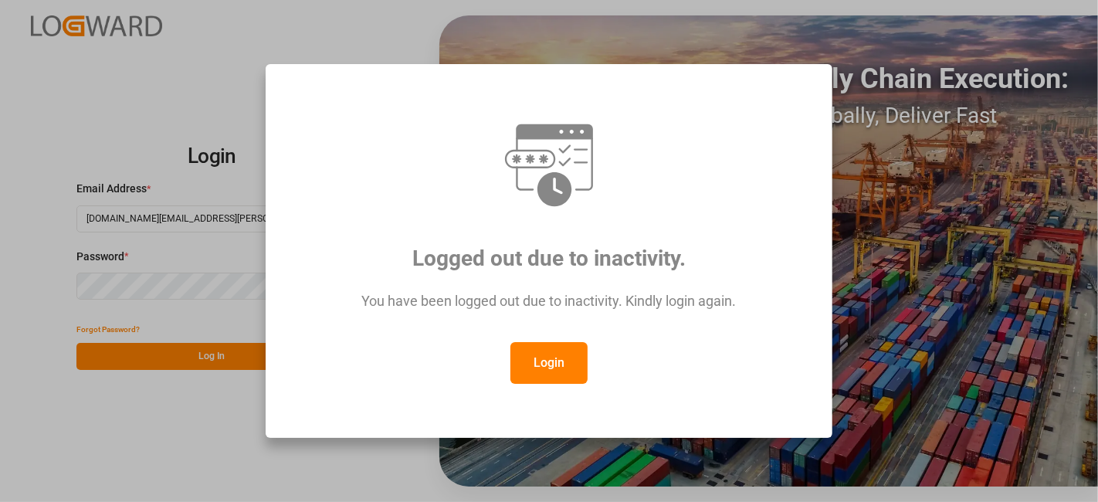
click at [534, 365] on button "Login" at bounding box center [549, 363] width 77 height 42
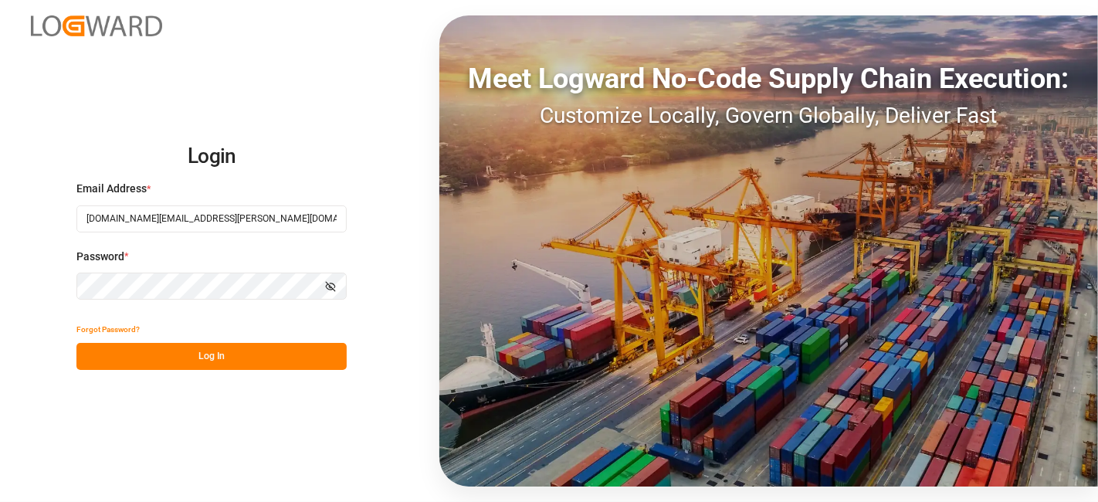
click at [195, 354] on button "Log In" at bounding box center [211, 356] width 270 height 27
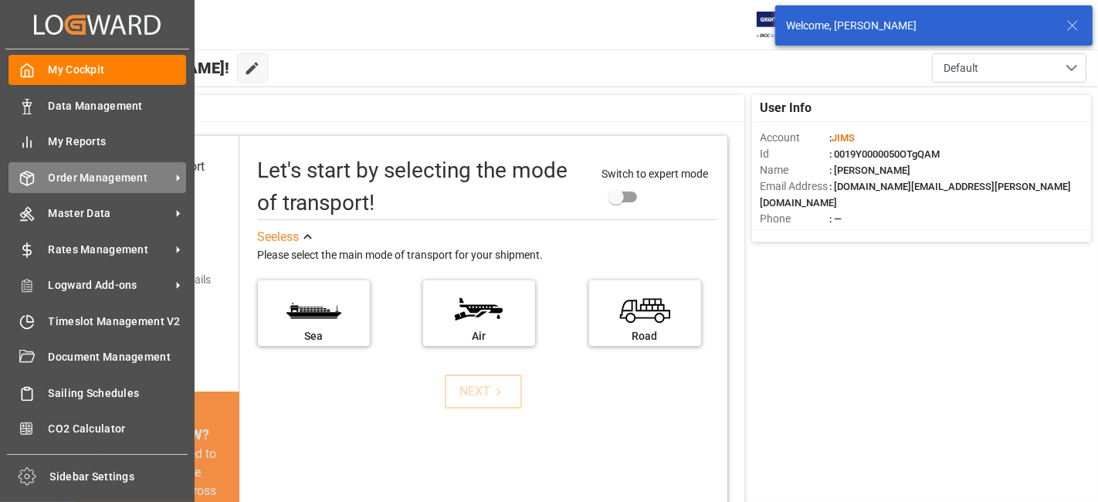
click at [84, 173] on span "Order Management" at bounding box center [110, 178] width 122 height 16
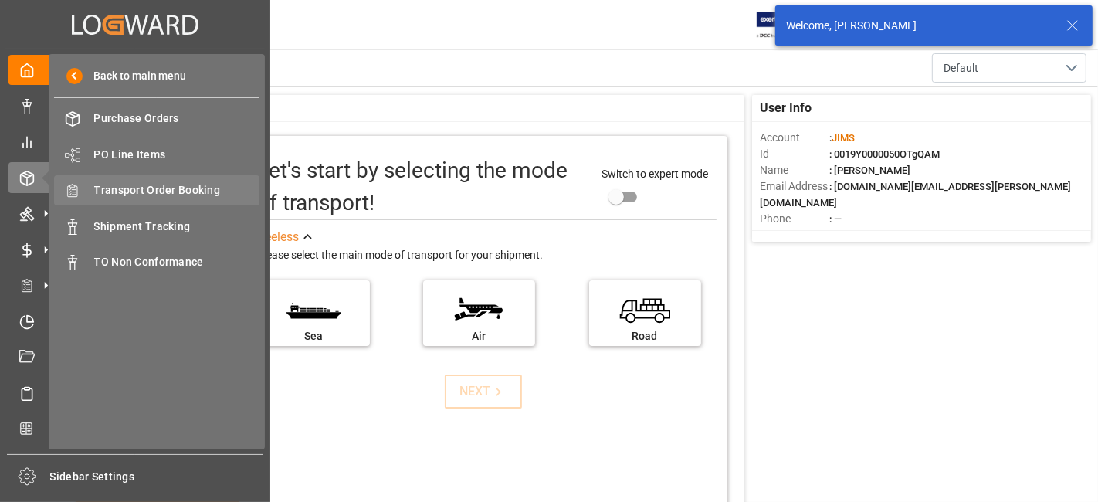
click at [165, 191] on span "Transport Order Booking" at bounding box center [177, 190] width 166 height 16
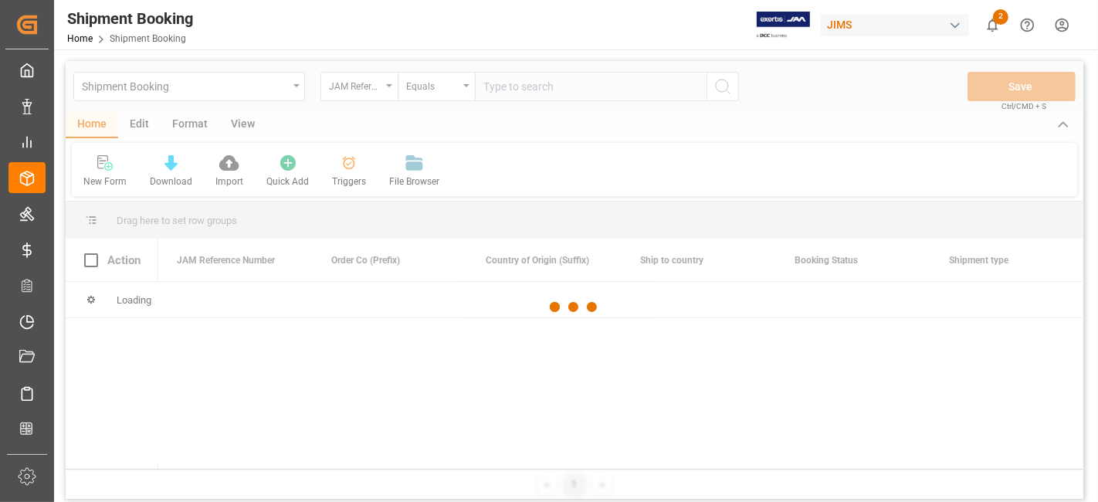
click at [523, 87] on div at bounding box center [575, 307] width 1018 height 493
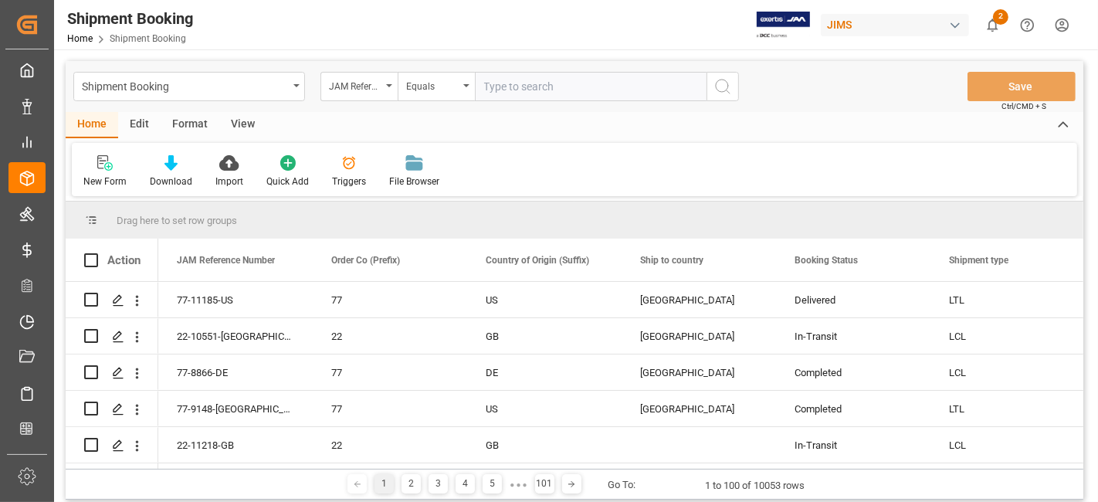
click at [514, 88] on input "text" at bounding box center [591, 86] width 232 height 29
paste input "77-11197-US"
type input "77-11197-US"
click at [716, 100] on button "search button" at bounding box center [723, 86] width 32 height 29
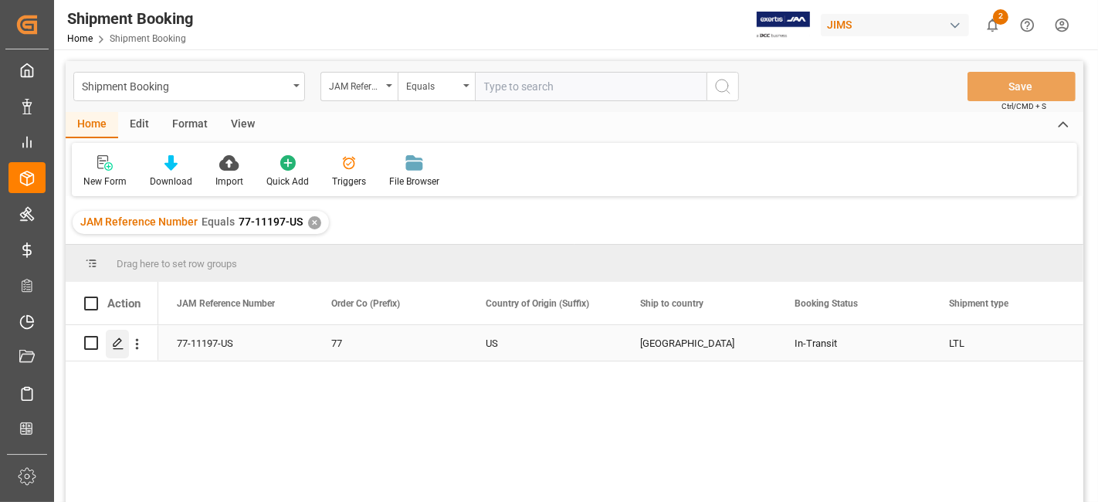
click at [114, 340] on icon "Press SPACE to select this row." at bounding box center [118, 344] width 12 height 12
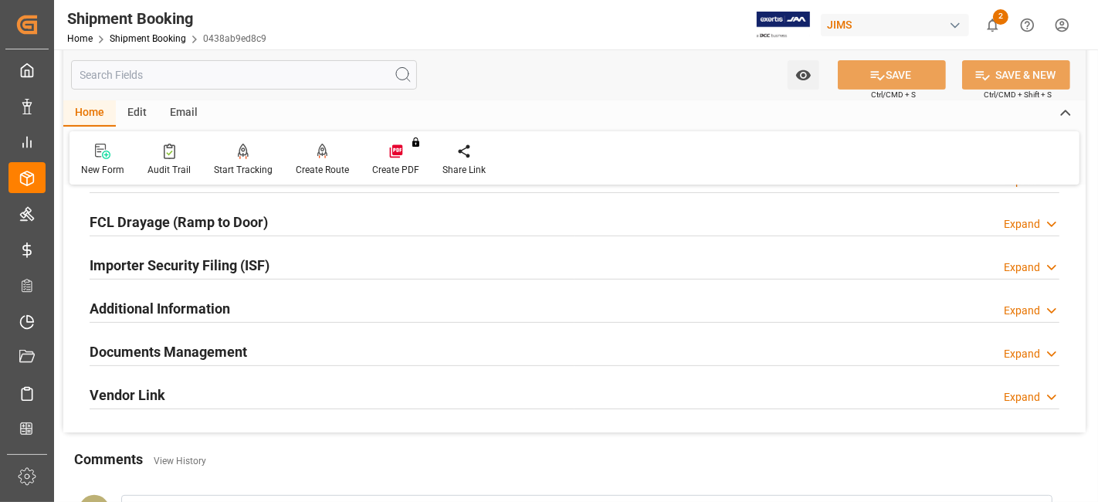
scroll to position [514, 0]
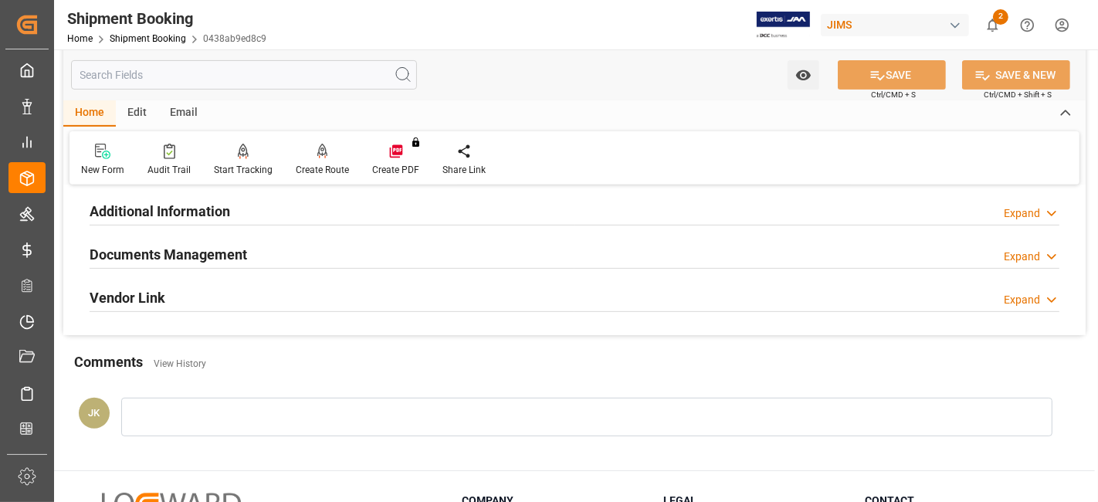
click at [135, 249] on h2 "Documents Management" at bounding box center [169, 254] width 158 height 21
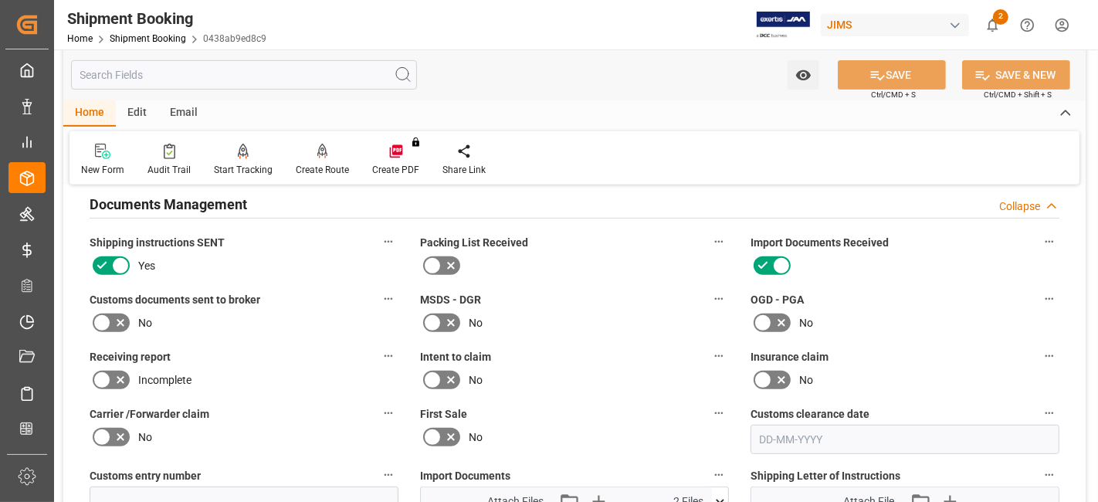
scroll to position [600, 0]
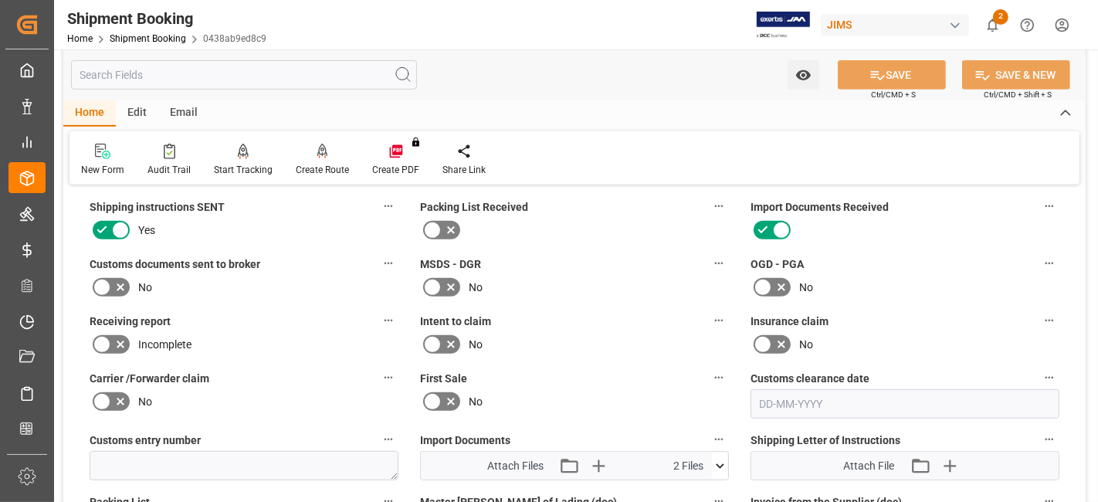
click at [114, 270] on label "Customs documents sent to broker" at bounding box center [244, 264] width 309 height 22
click at [378, 270] on button "Customs documents sent to broker" at bounding box center [388, 263] width 20 height 20
click at [117, 281] on div at bounding box center [549, 251] width 1098 height 502
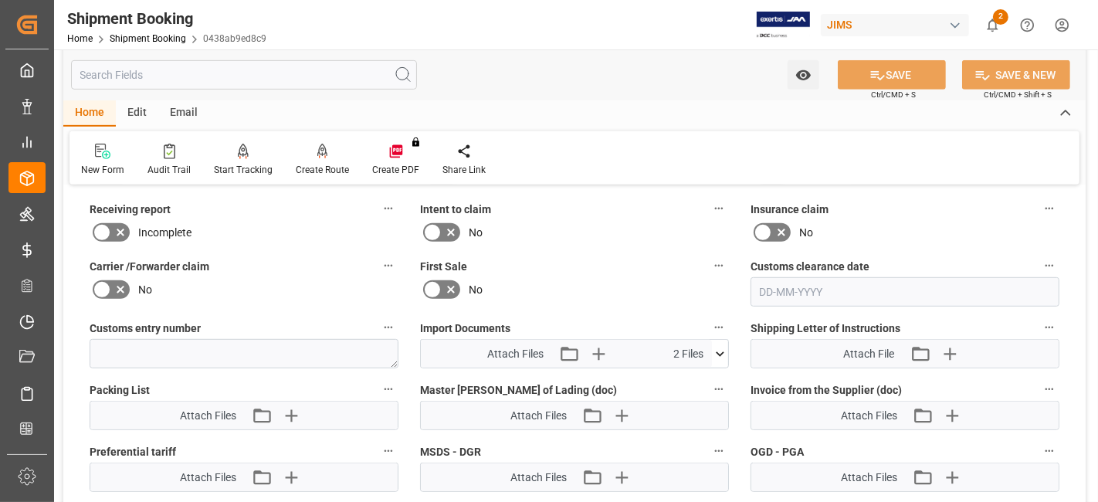
scroll to position [772, 0]
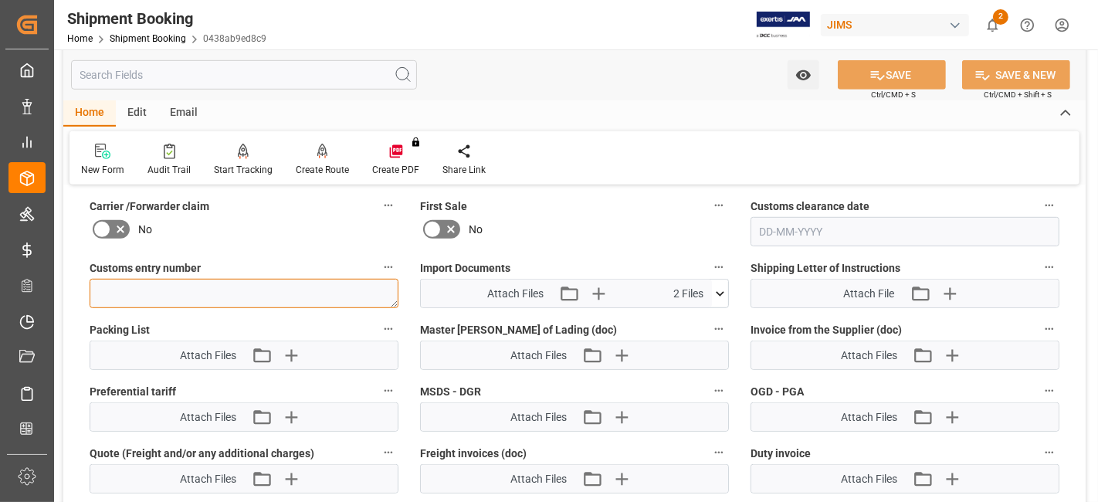
click at [154, 290] on textarea at bounding box center [244, 293] width 309 height 29
paste textarea "77-11197-US"
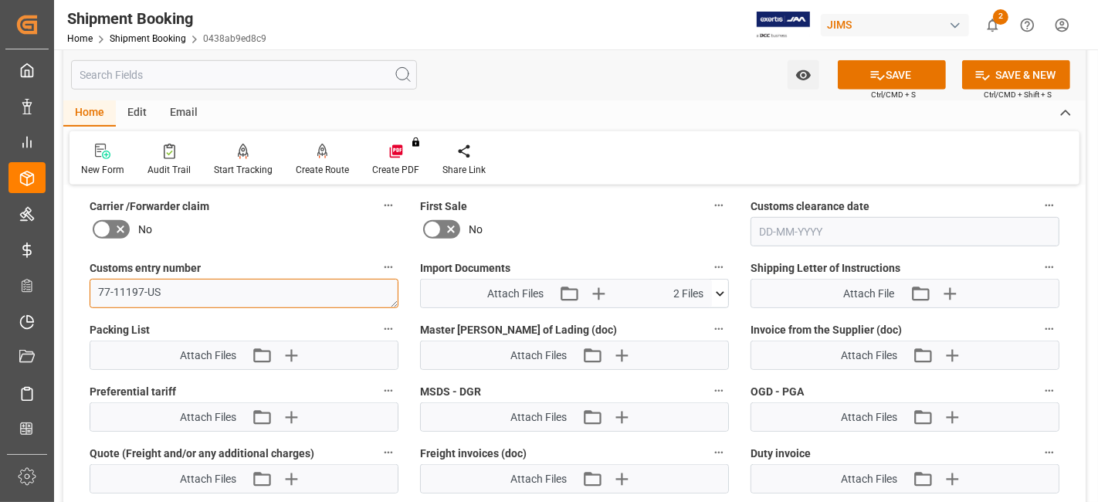
drag, startPoint x: 190, startPoint y: 293, endPoint x: 239, endPoint y: 243, distance: 69.4
click at [77, 283] on div "Quote Ready In-Transit Delivered Completed Cancelled References Expand JAM Refe…" at bounding box center [574, 53] width 1023 height 1255
paste textarea "13391-69296960-0"
type textarea "13391-69296960-0"
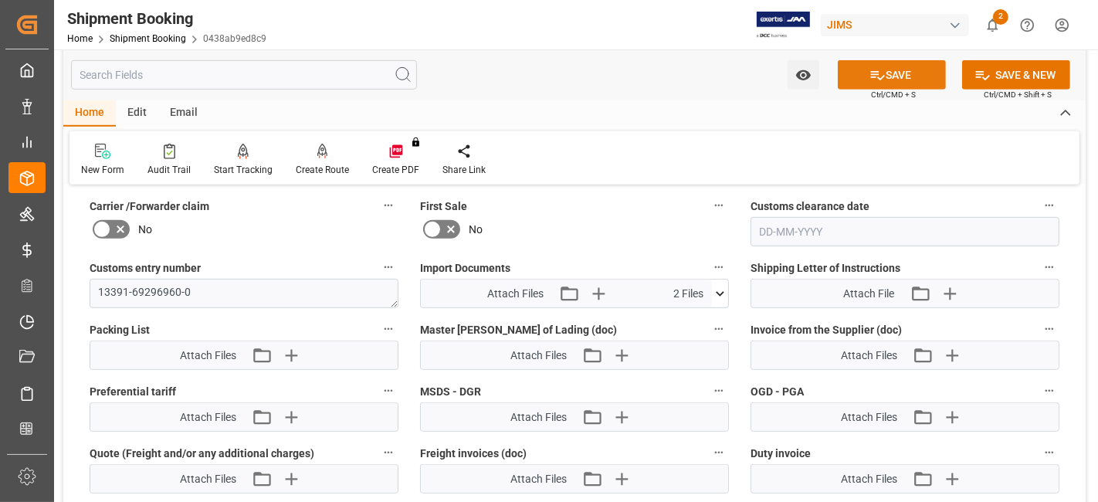
click at [887, 76] on button "SAVE" at bounding box center [892, 74] width 108 height 29
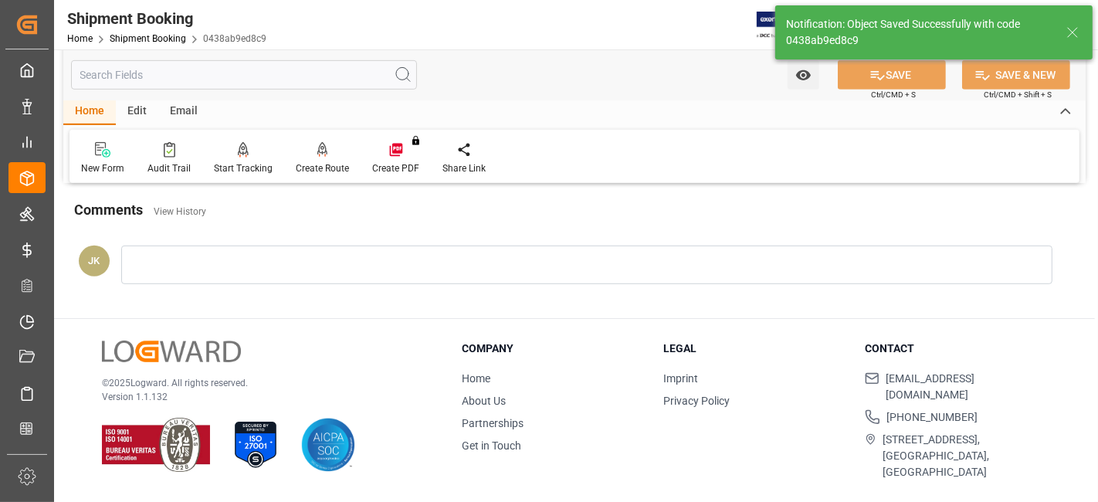
scroll to position [653, 0]
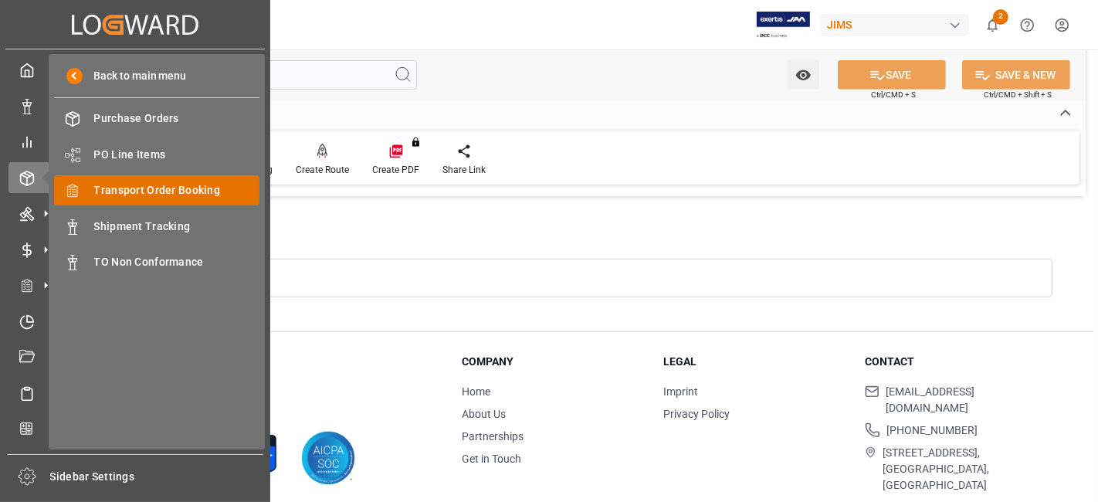
click at [193, 192] on span "Transport Order Booking" at bounding box center [177, 190] width 166 height 16
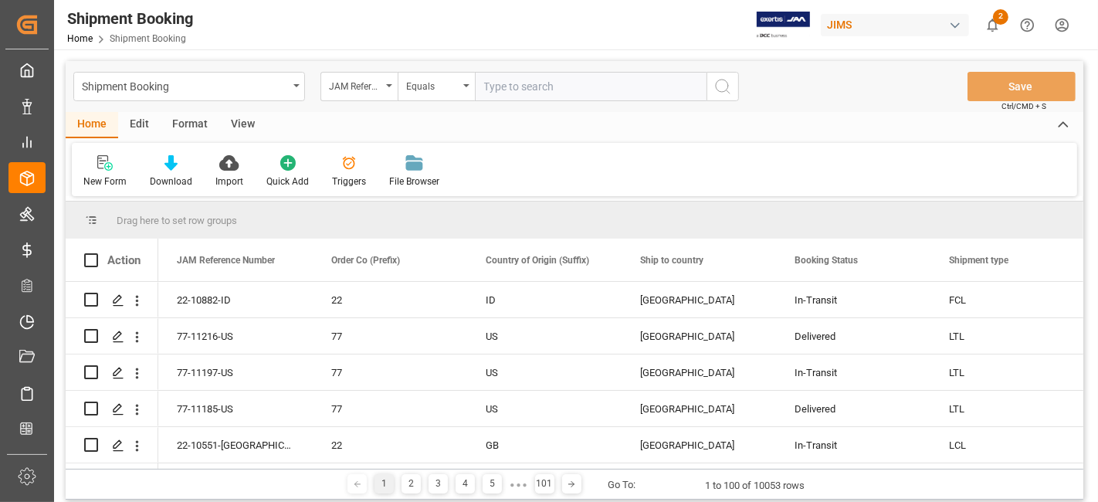
click at [510, 85] on input "text" at bounding box center [591, 86] width 232 height 29
type input "77-10685-US"
click at [727, 93] on icon "search button" at bounding box center [723, 86] width 19 height 19
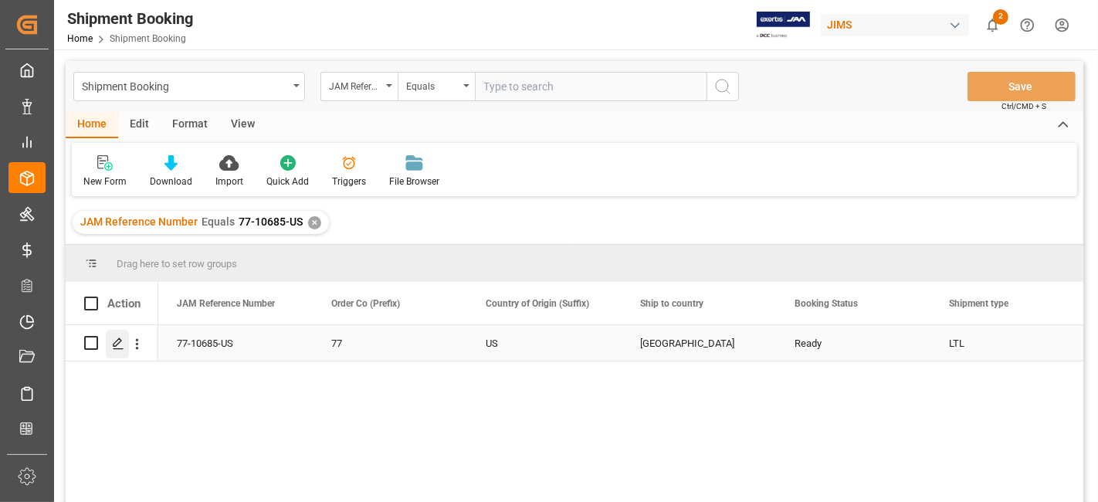
click at [108, 343] on div "Press SPACE to select this row." at bounding box center [117, 344] width 23 height 29
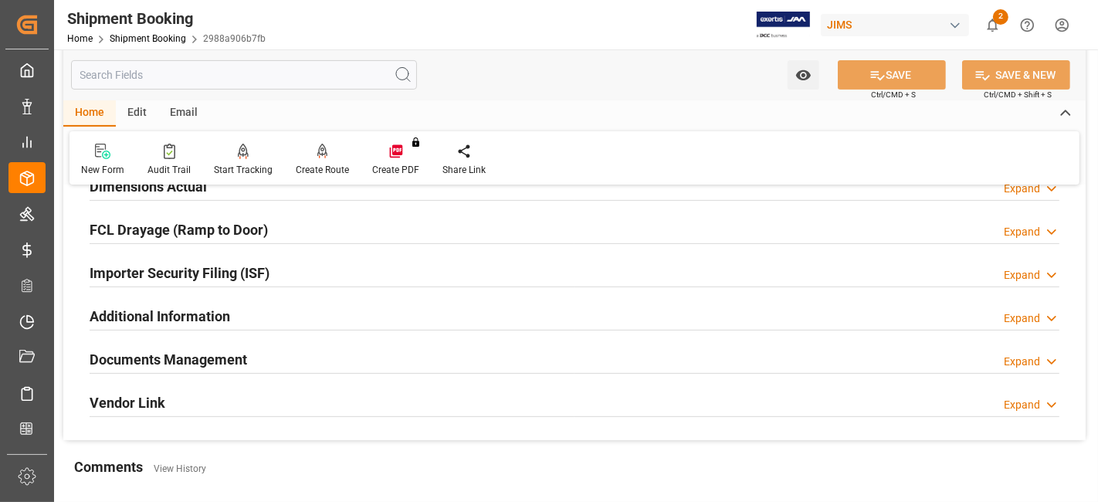
scroll to position [429, 0]
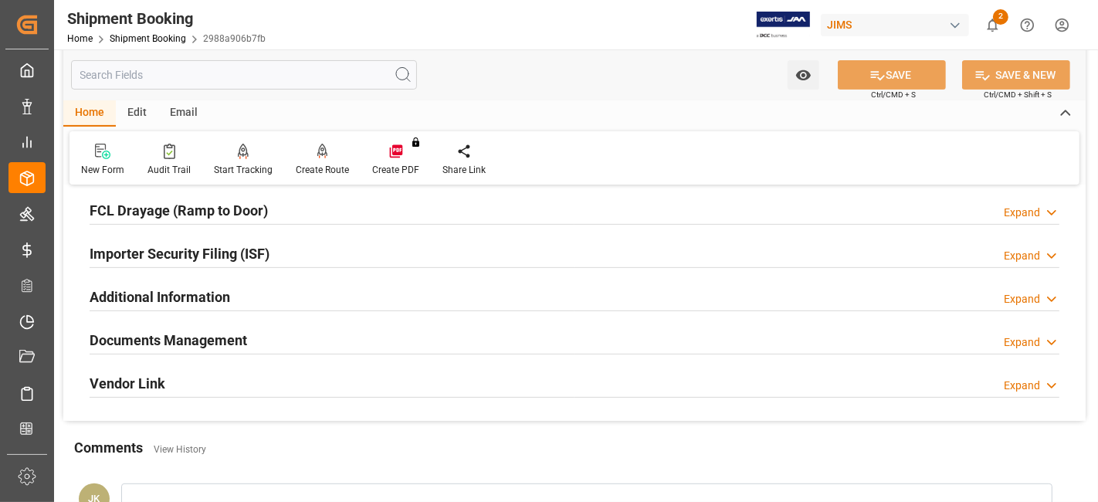
click at [124, 338] on h2 "Documents Management" at bounding box center [169, 340] width 158 height 21
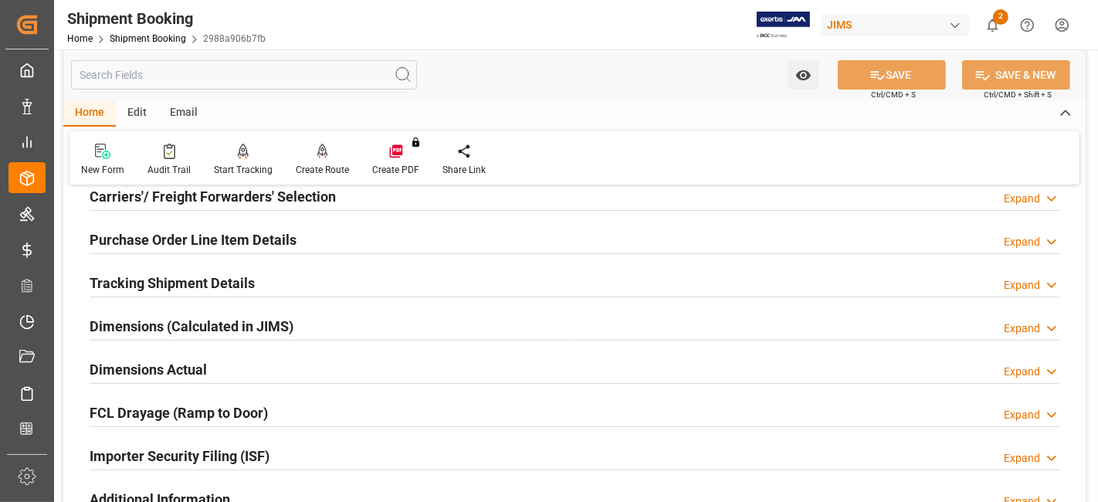
scroll to position [257, 0]
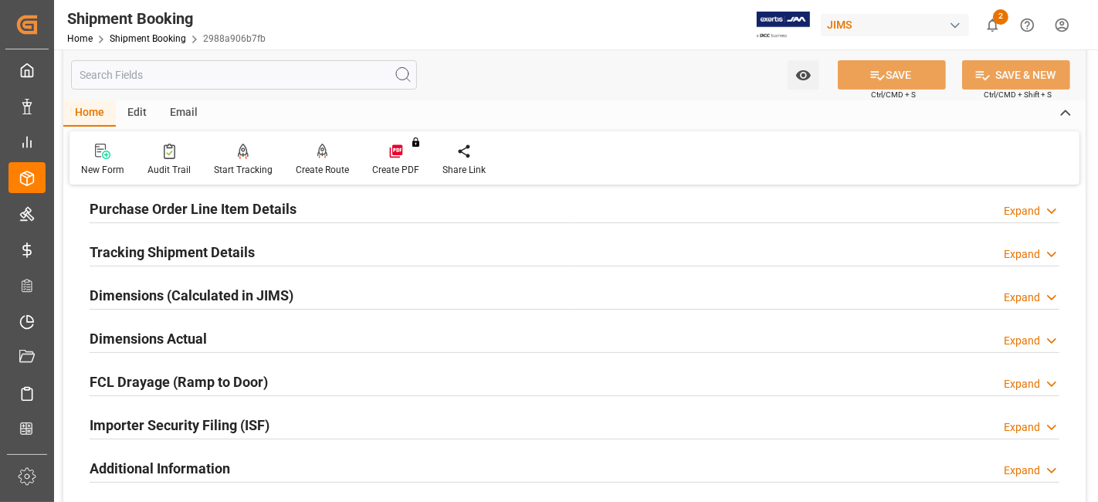
click at [165, 256] on h2 "Tracking Shipment Details" at bounding box center [172, 252] width 165 height 21
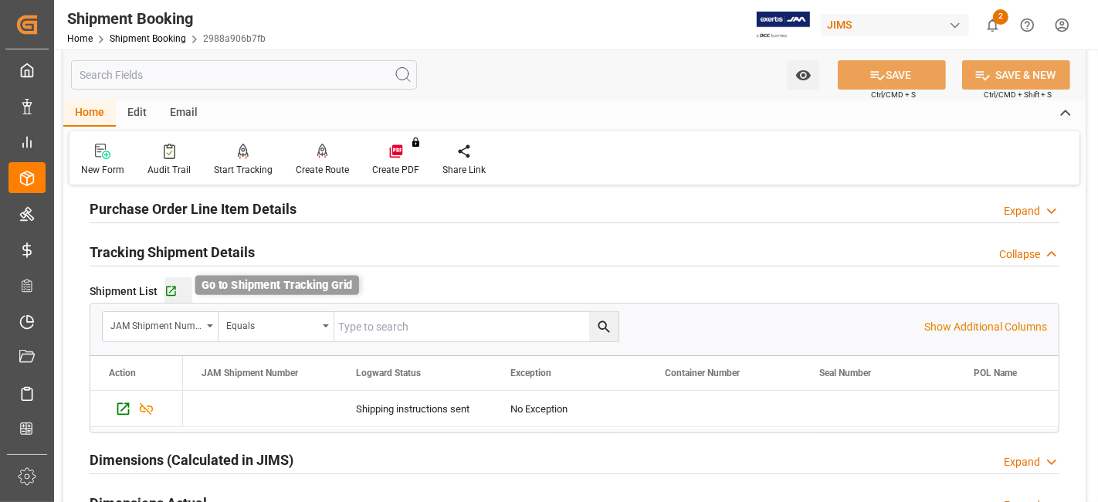
click at [168, 289] on icon "button" at bounding box center [171, 291] width 13 height 13
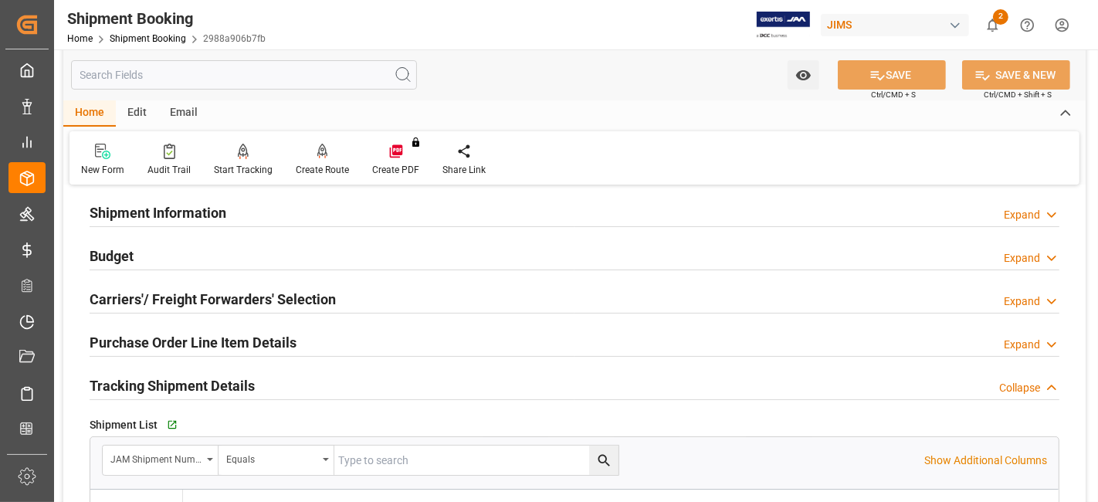
scroll to position [0, 0]
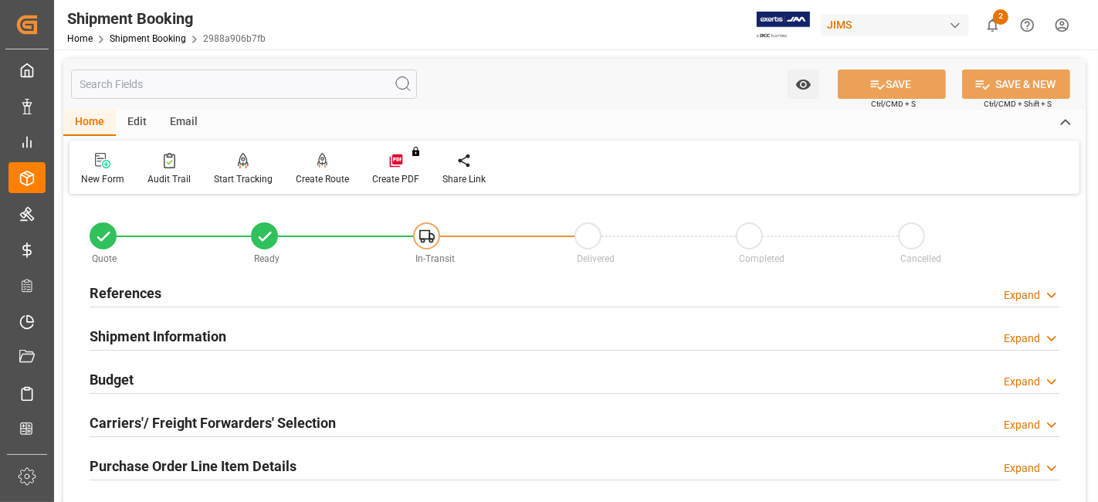
click at [144, 294] on h2 "References" at bounding box center [126, 293] width 72 height 21
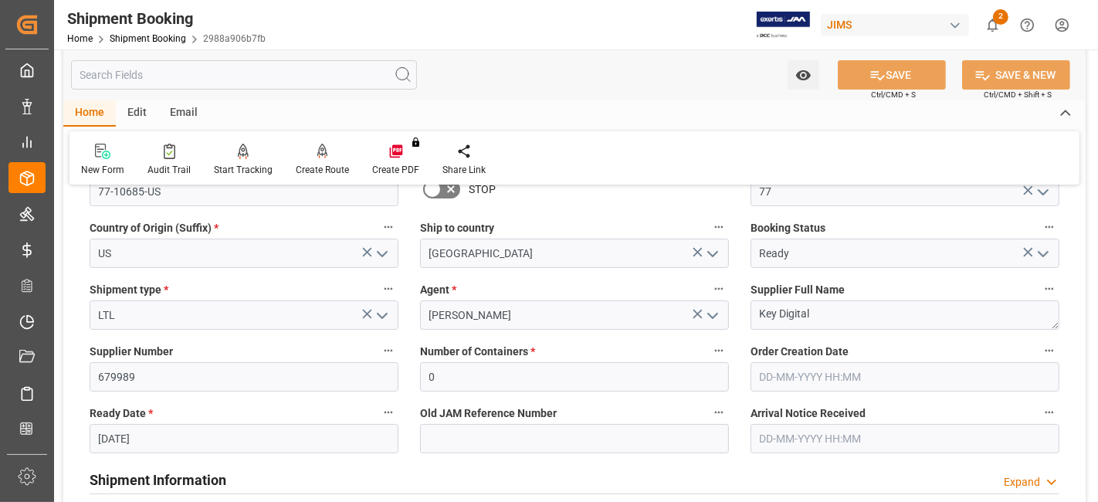
scroll to position [171, 0]
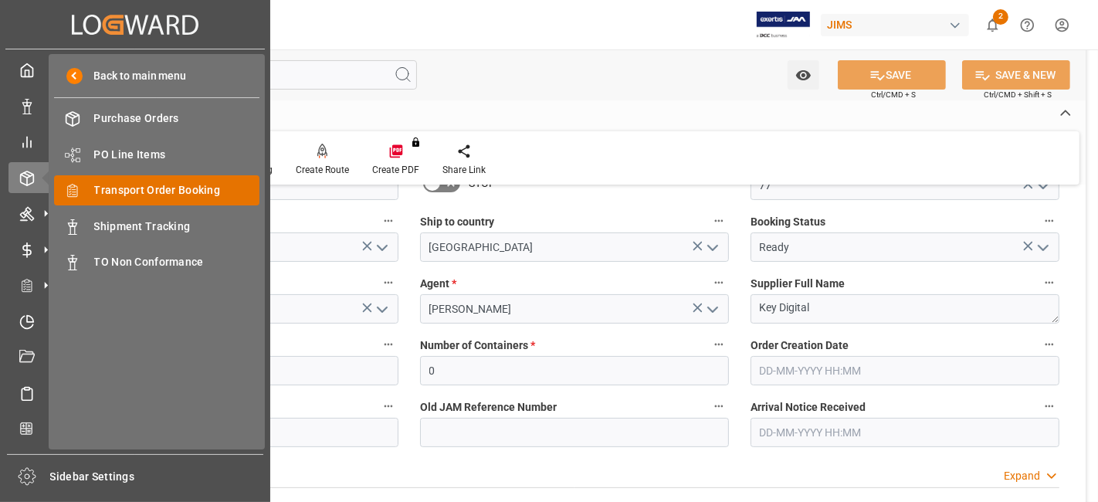
click at [143, 192] on span "Transport Order Booking" at bounding box center [177, 190] width 166 height 16
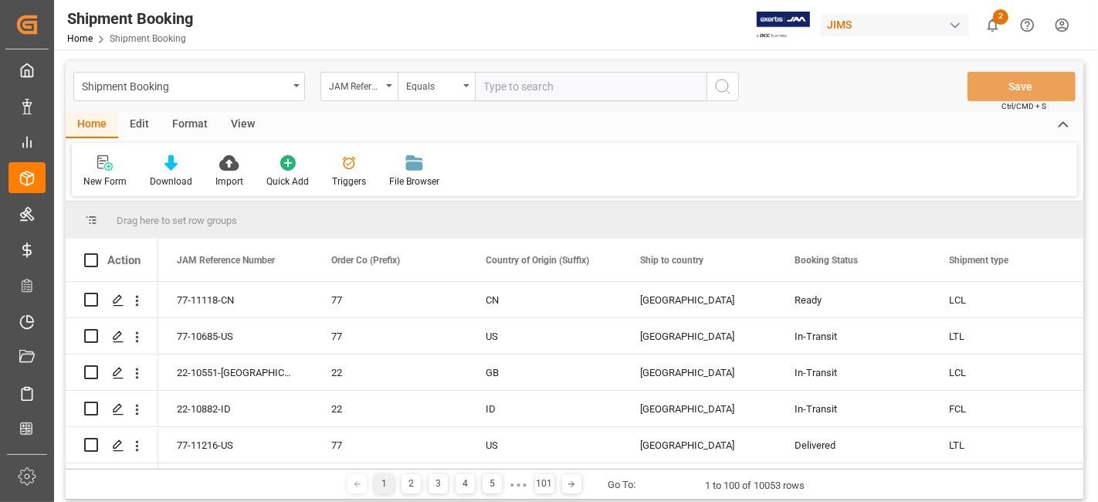
click at [510, 89] on input "text" at bounding box center [591, 86] width 232 height 29
type input "77-11197-US"
click at [717, 88] on circle "search button" at bounding box center [722, 86] width 12 height 12
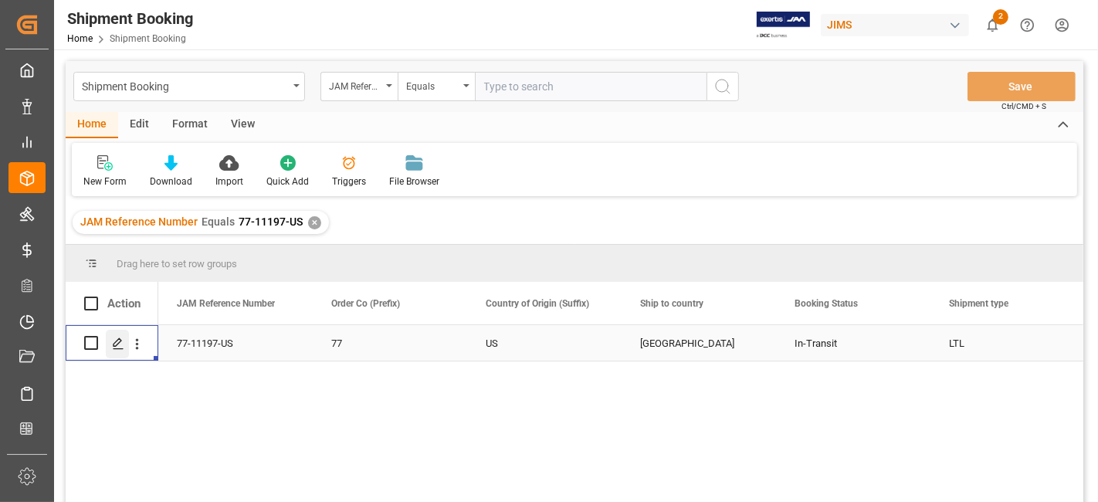
click at [114, 349] on div "Press SPACE to select this row." at bounding box center [117, 344] width 23 height 29
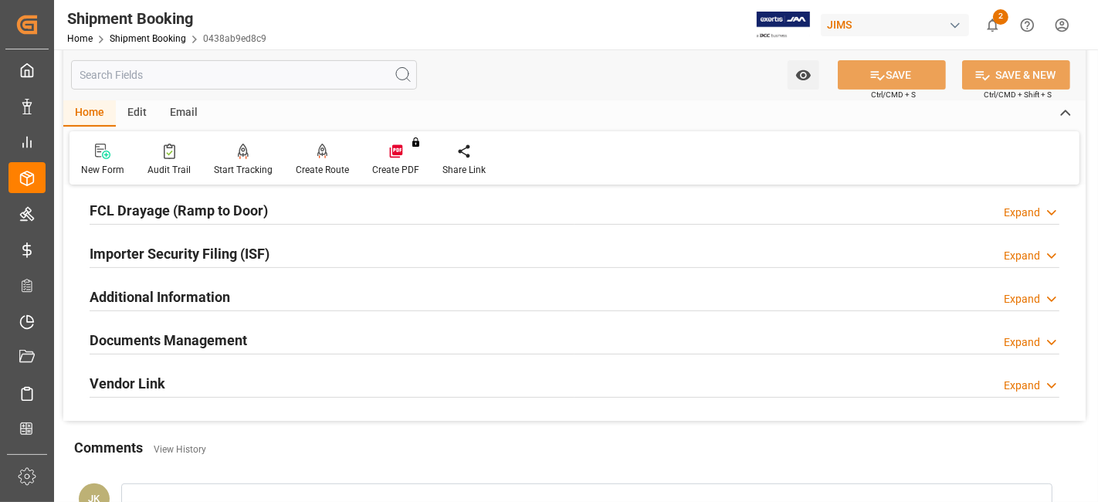
click at [126, 330] on h2 "Documents Management" at bounding box center [169, 340] width 158 height 21
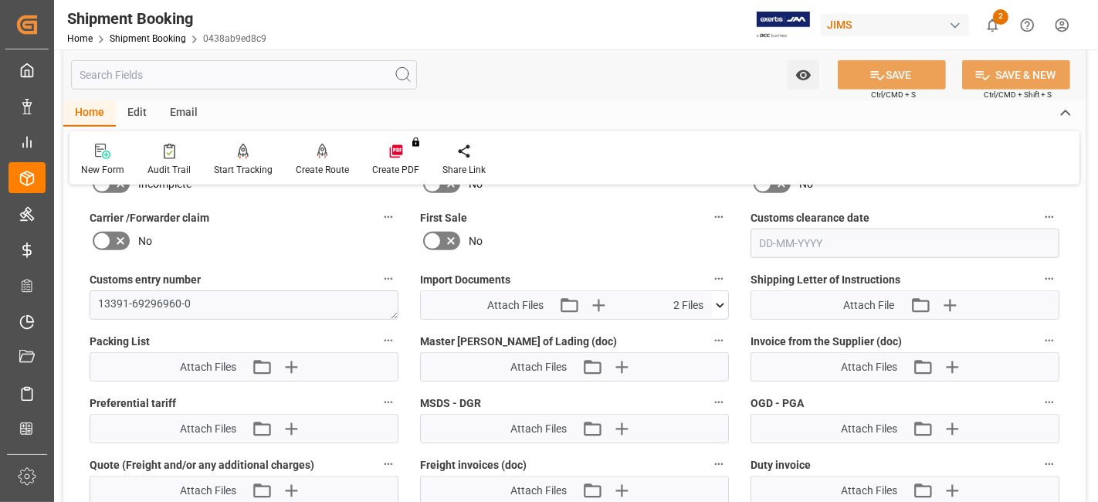
scroll to position [772, 0]
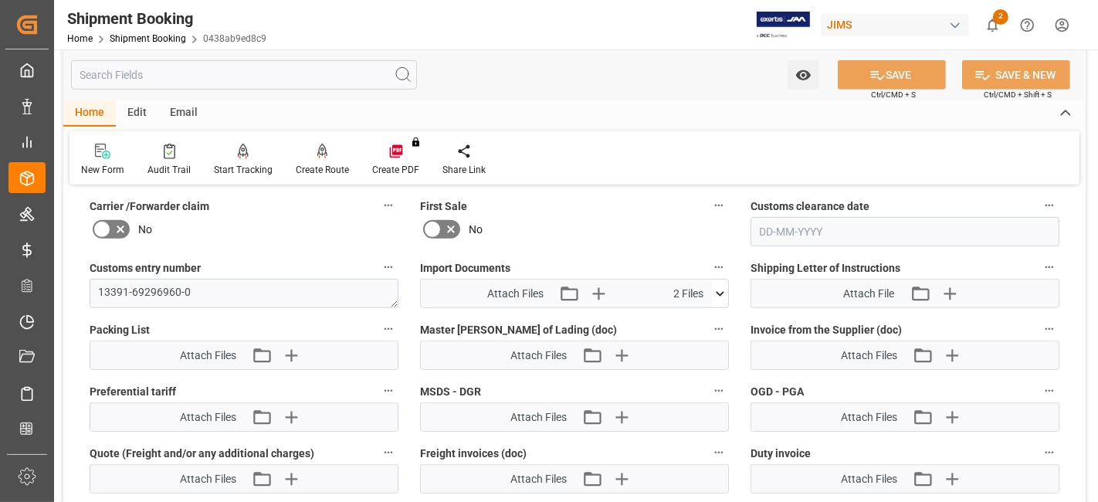
click at [717, 286] on icon at bounding box center [720, 294] width 16 height 16
click at [598, 293] on icon "button" at bounding box center [598, 294] width 15 height 15
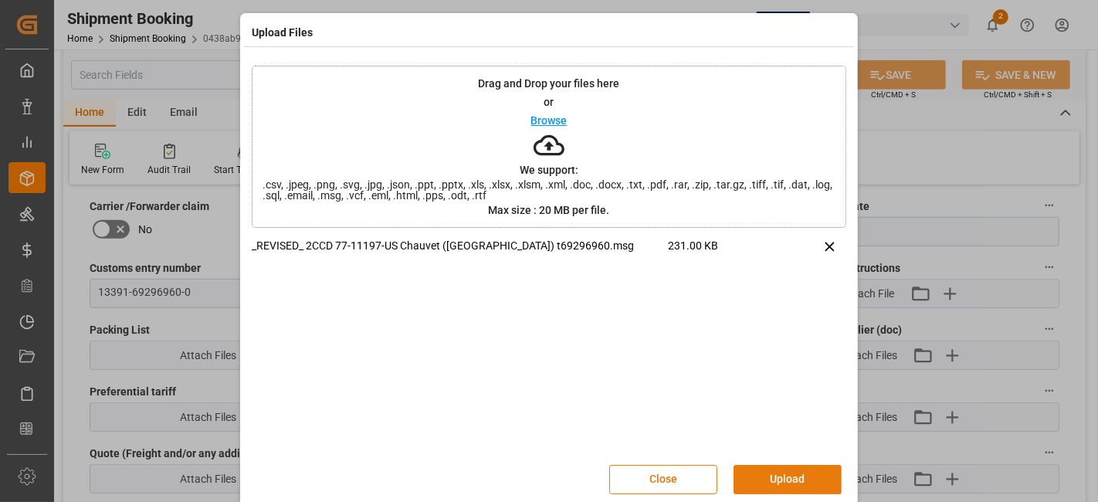
click at [768, 477] on button "Upload" at bounding box center [788, 479] width 108 height 29
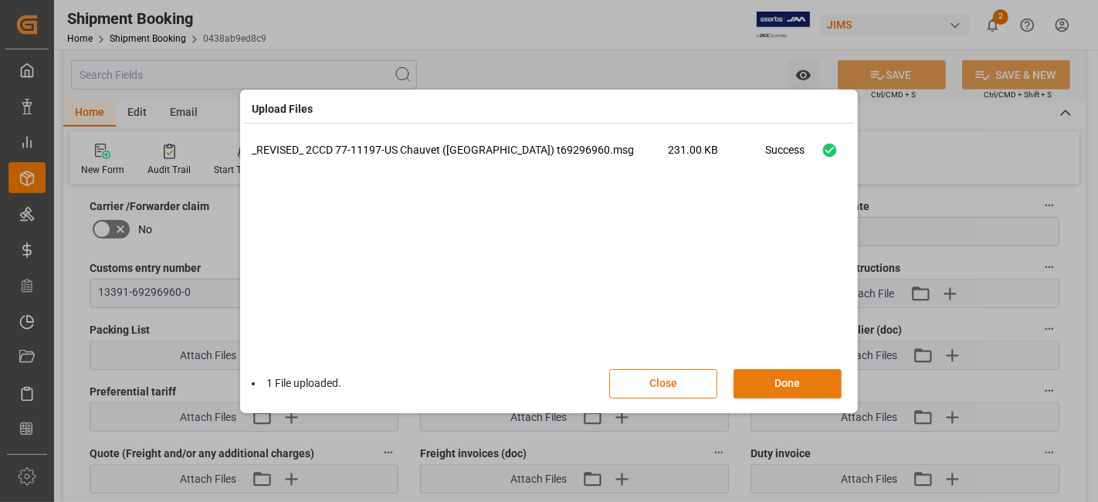
click at [769, 385] on button "Done" at bounding box center [788, 383] width 108 height 29
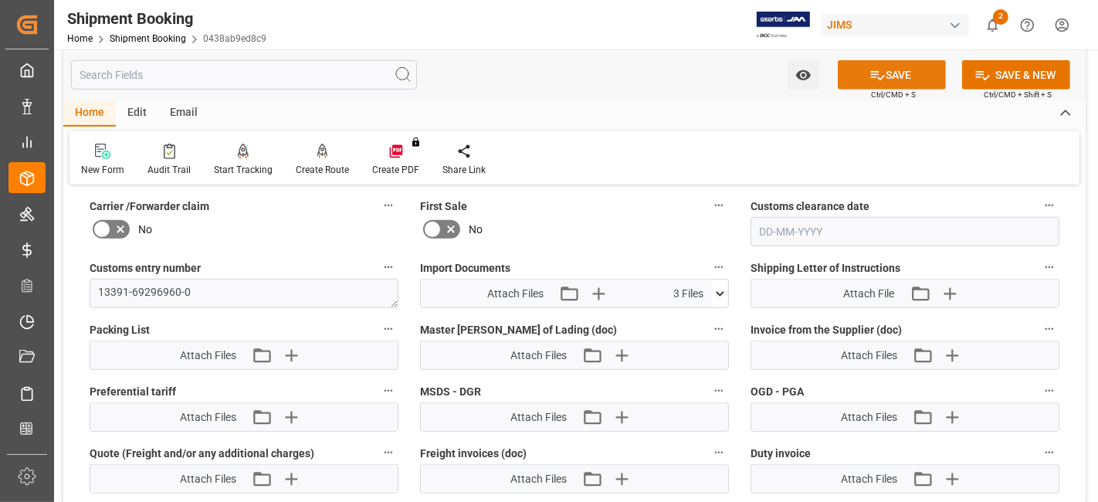
click at [858, 81] on button "SAVE" at bounding box center [892, 74] width 108 height 29
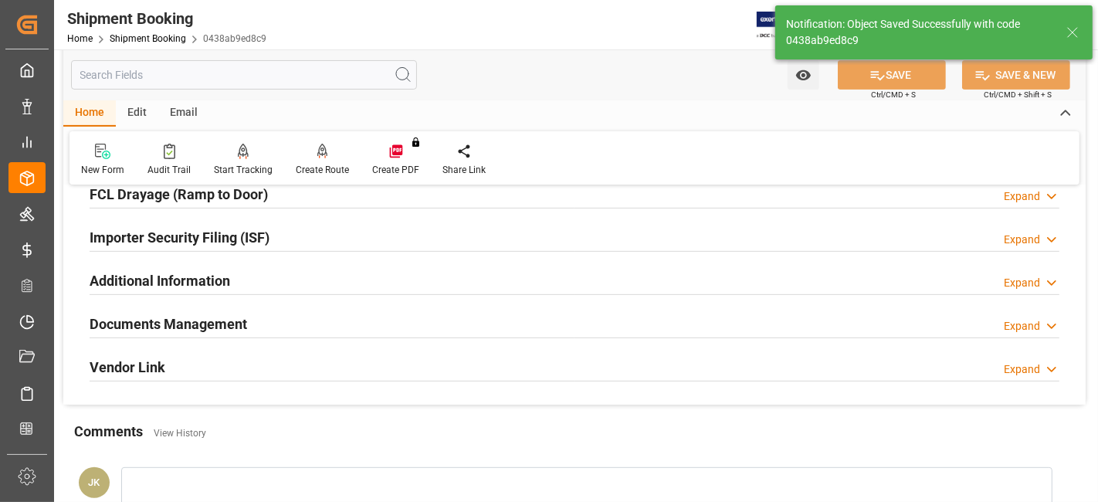
scroll to position [429, 0]
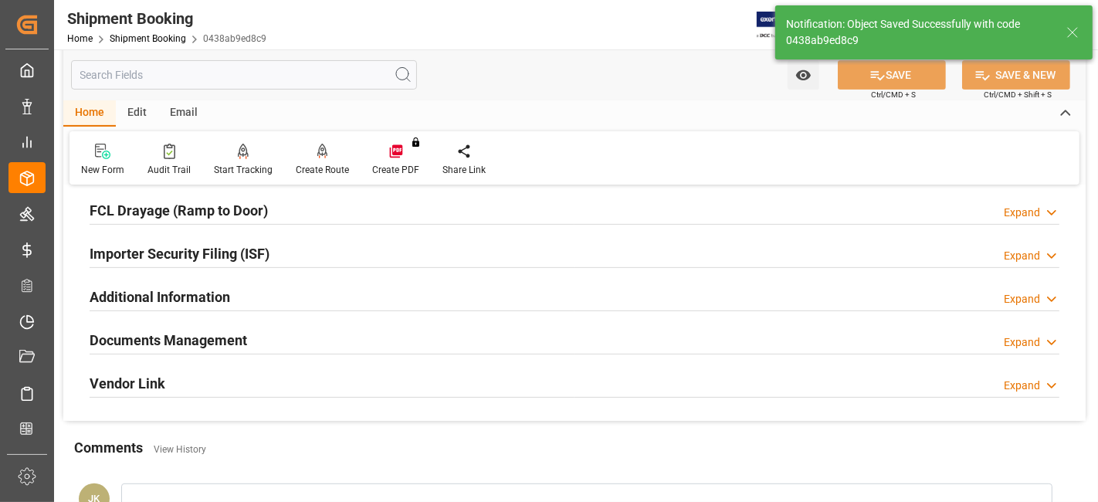
click at [183, 341] on h2 "Documents Management" at bounding box center [169, 340] width 158 height 21
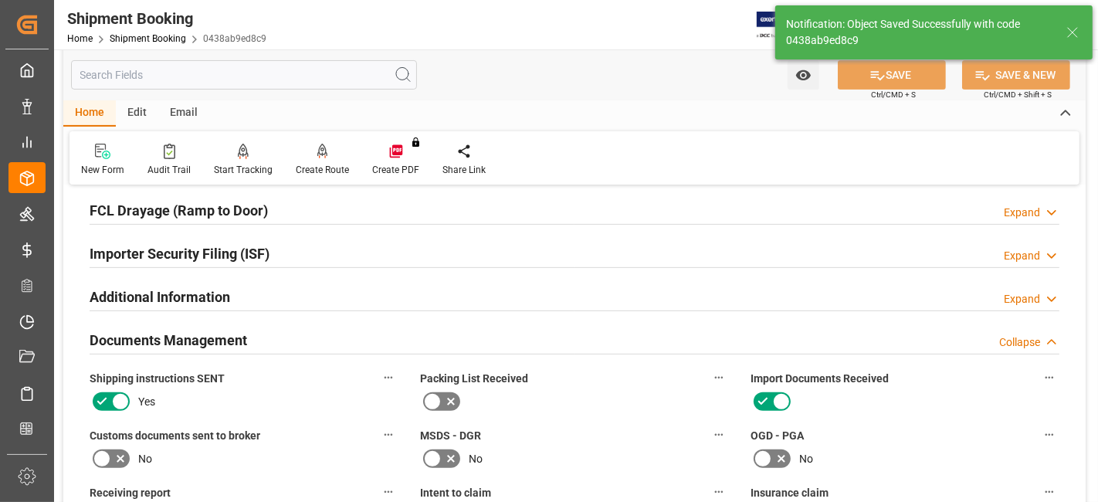
click at [108, 453] on icon at bounding box center [102, 459] width 19 height 19
click at [0, 0] on input "checkbox" at bounding box center [0, 0] width 0 height 0
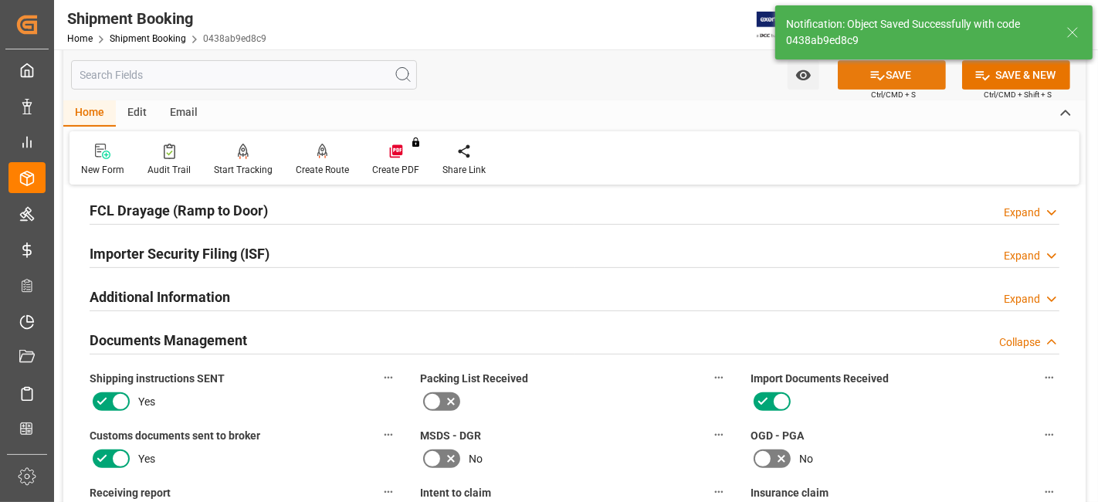
click at [877, 71] on icon at bounding box center [878, 75] width 16 height 16
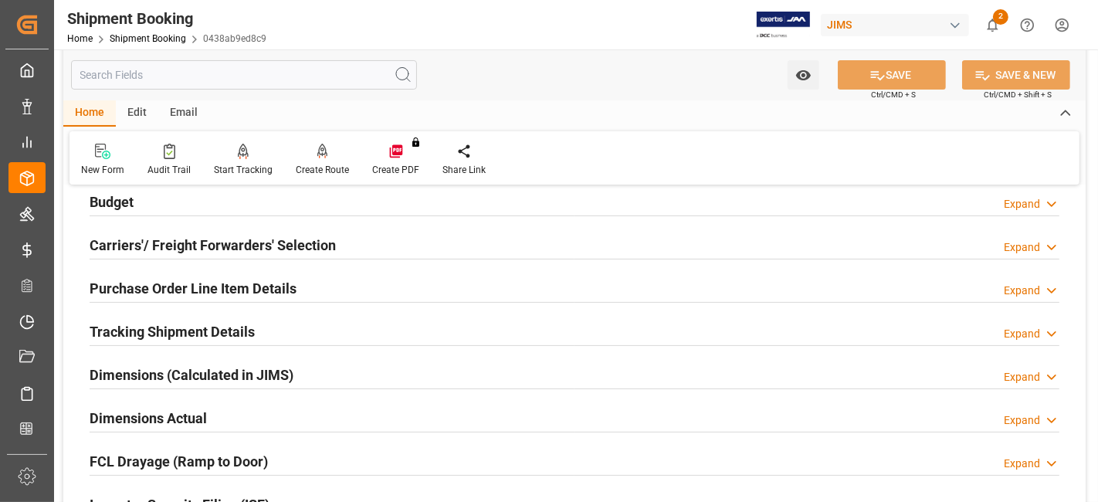
scroll to position [53, 0]
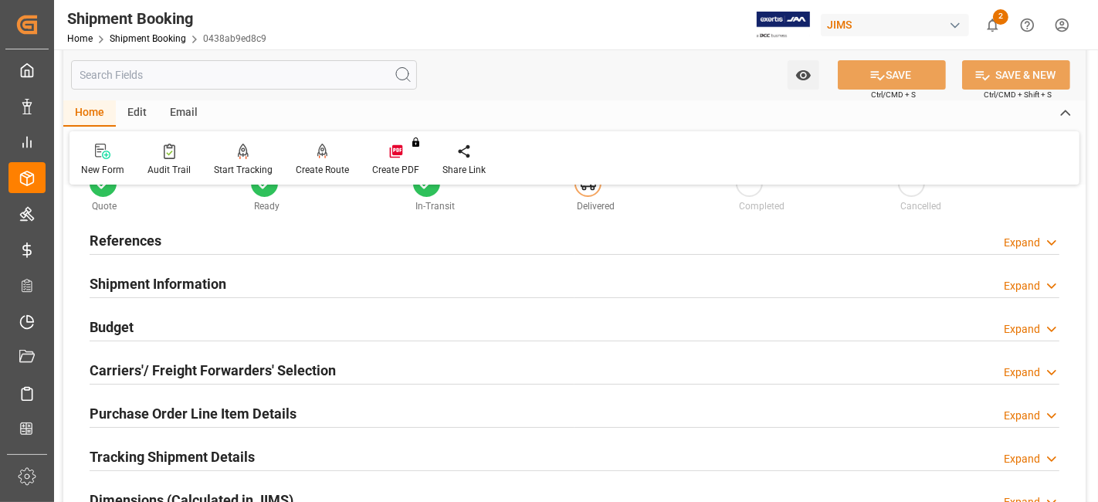
click at [172, 238] on div "References Expand" at bounding box center [575, 239] width 970 height 29
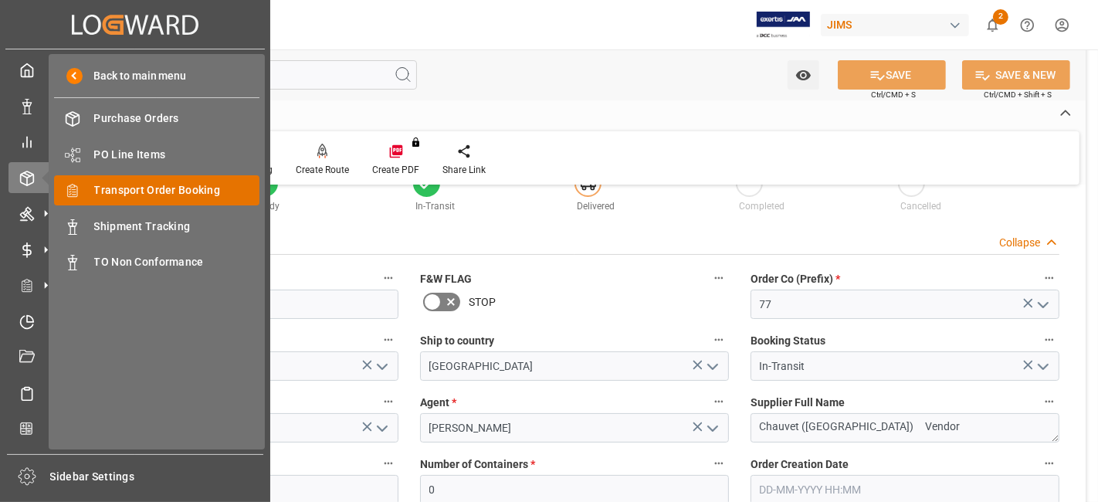
click at [192, 192] on span "Transport Order Booking" at bounding box center [177, 190] width 166 height 16
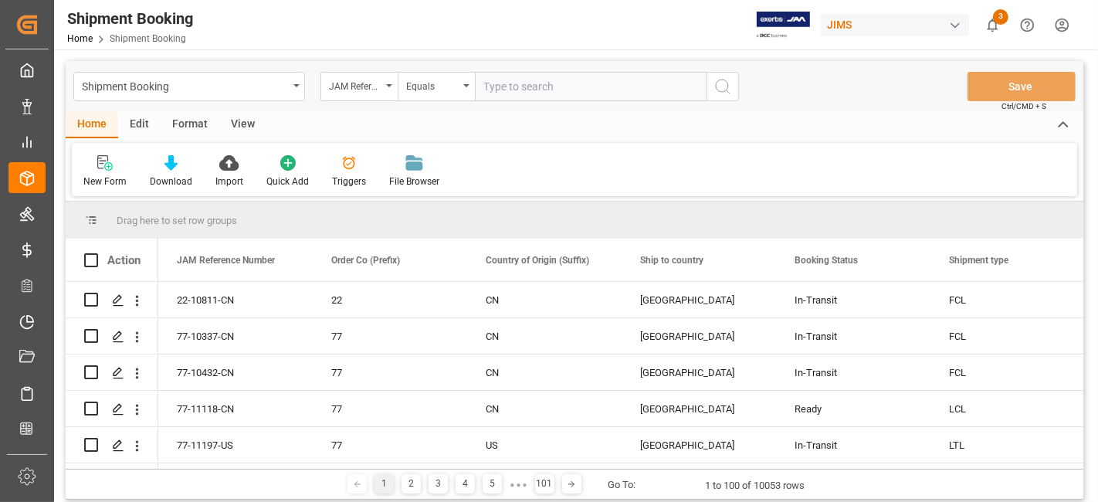
click at [513, 90] on input "text" at bounding box center [591, 86] width 232 height 29
type input "77-11261-[GEOGRAPHIC_DATA]"
click at [729, 87] on icon "search button" at bounding box center [723, 86] width 19 height 19
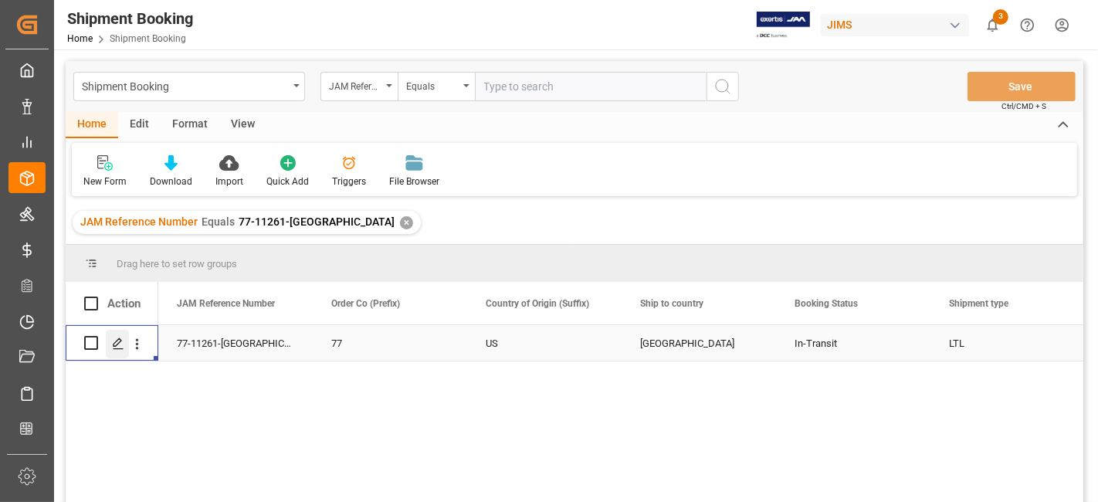
click at [107, 348] on div "Press SPACE to select this row." at bounding box center [117, 344] width 23 height 29
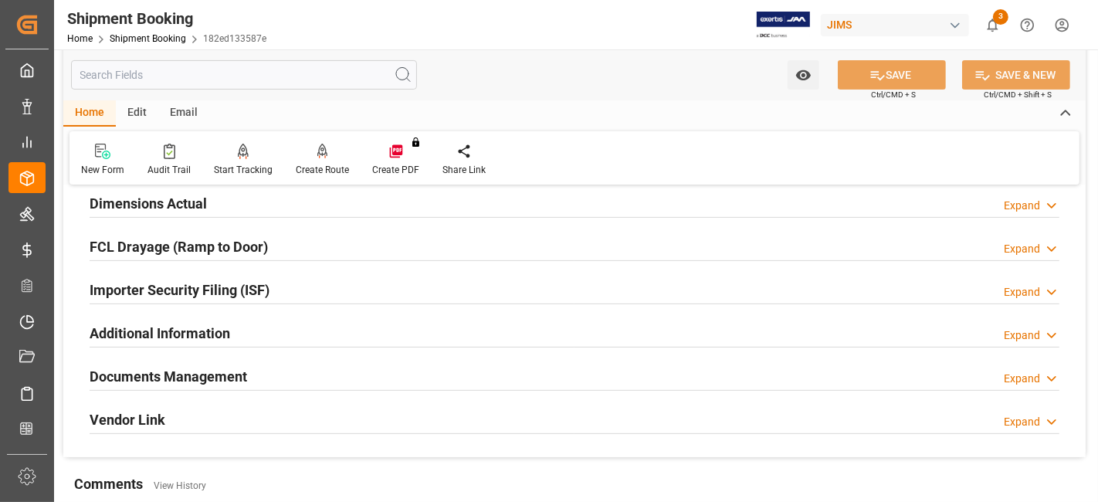
scroll to position [429, 0]
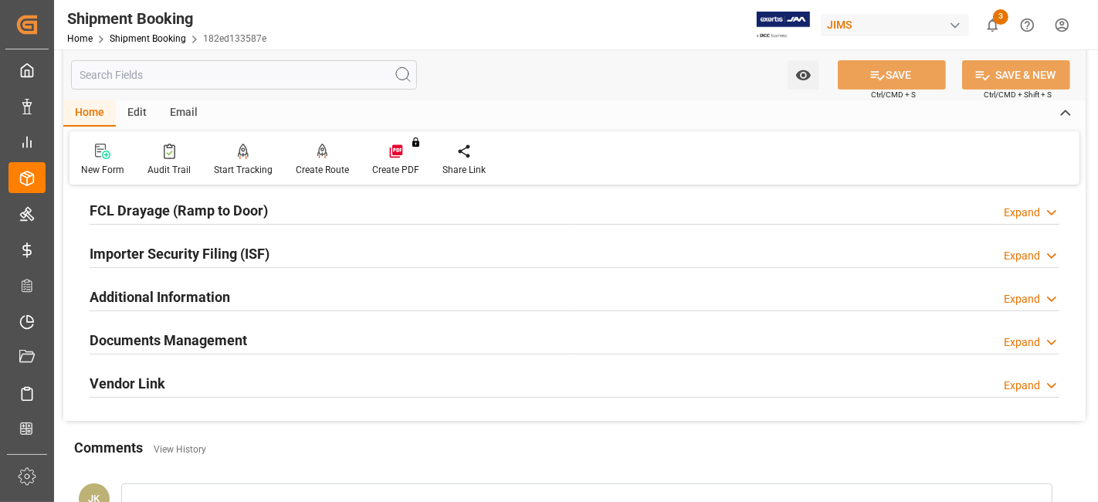
click at [222, 335] on h2 "Documents Management" at bounding box center [169, 340] width 158 height 21
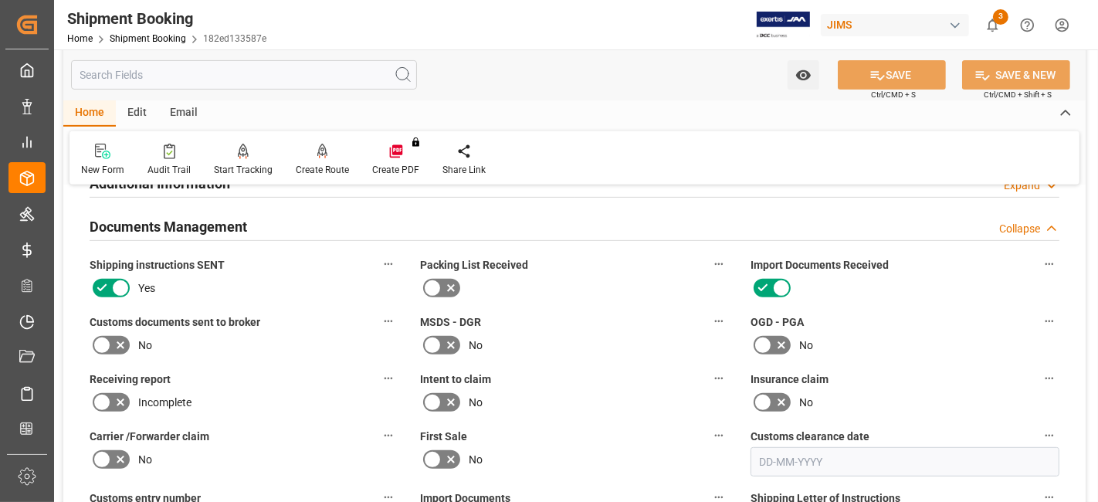
scroll to position [600, 0]
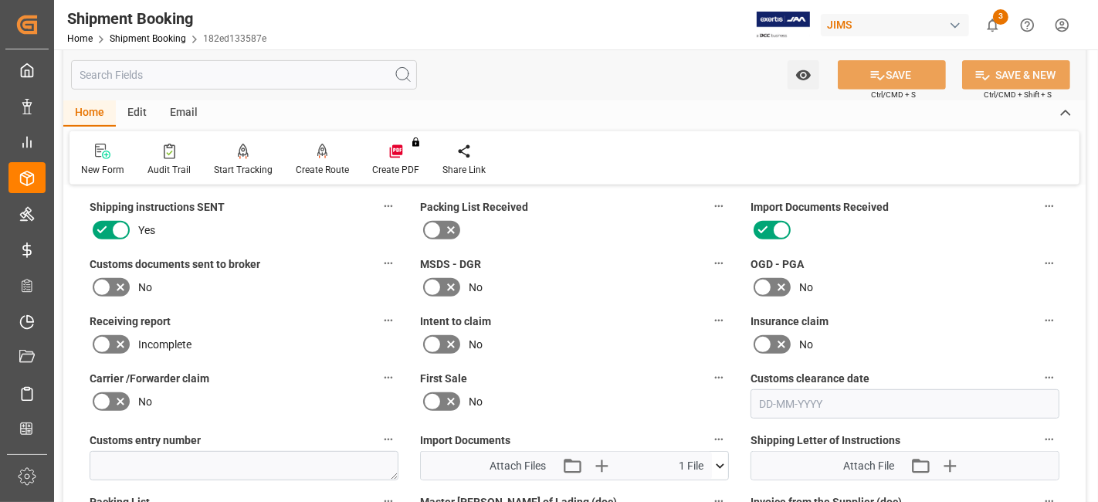
click at [121, 278] on icon at bounding box center [120, 287] width 19 height 19
click at [0, 0] on input "checkbox" at bounding box center [0, 0] width 0 height 0
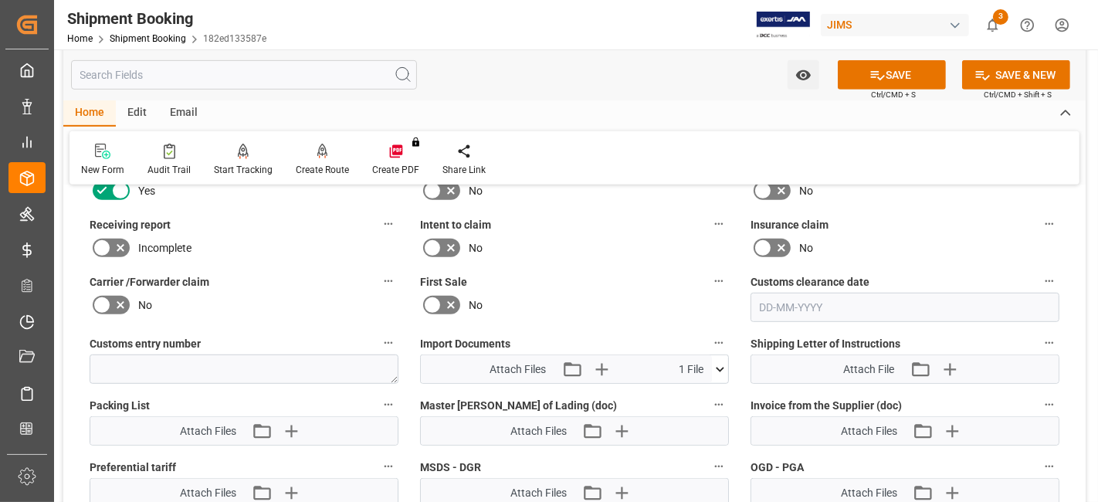
scroll to position [772, 0]
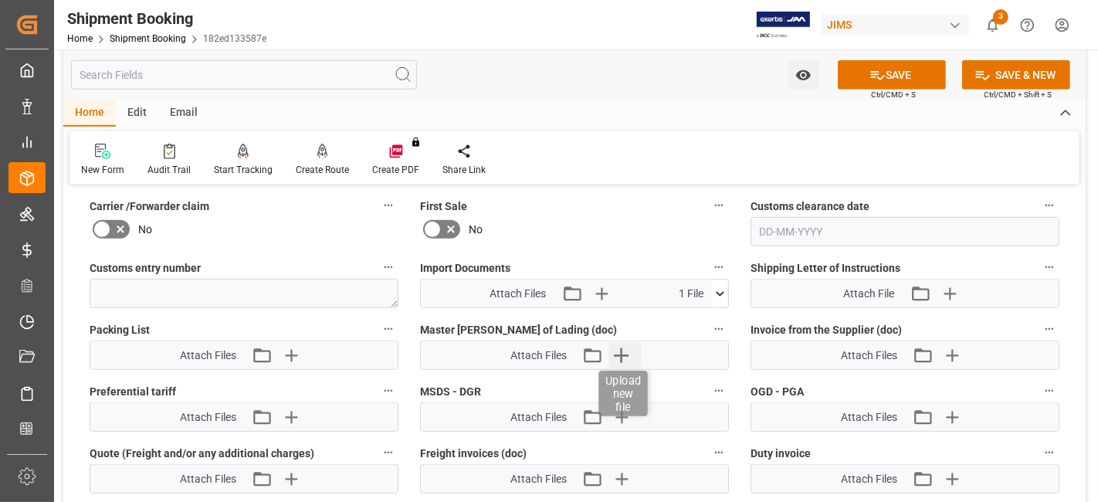
click at [625, 349] on icon "button" at bounding box center [621, 355] width 15 height 15
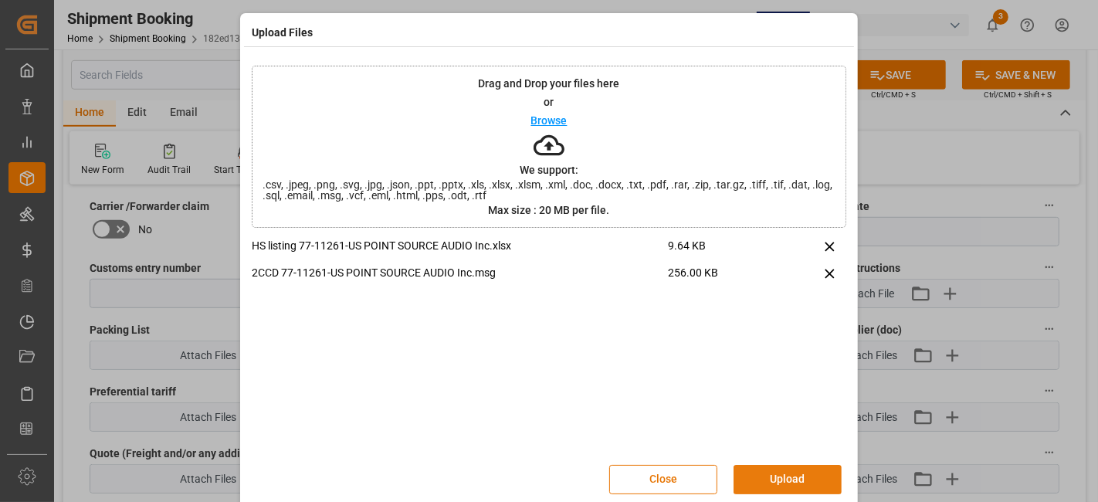
click at [776, 482] on button "Upload" at bounding box center [788, 479] width 108 height 29
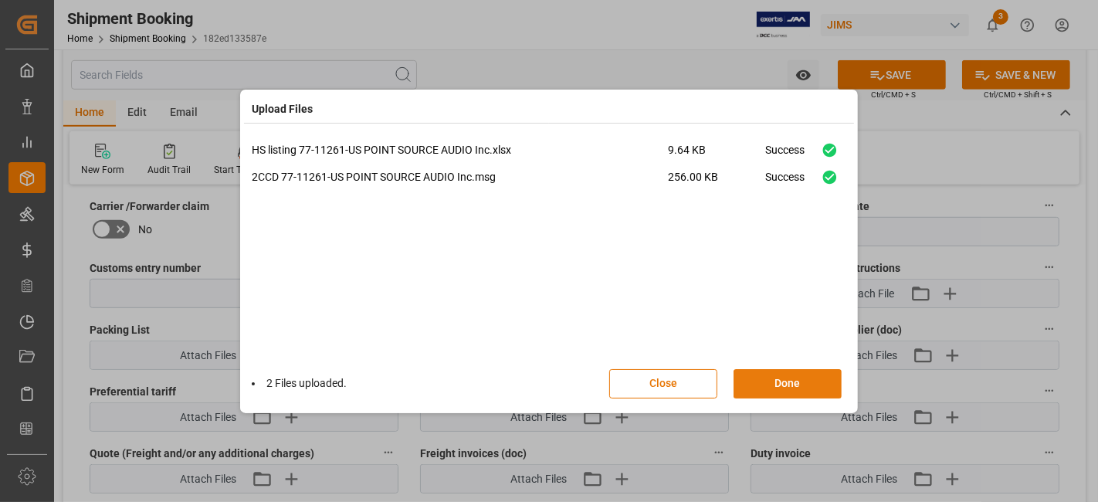
click at [774, 379] on button "Done" at bounding box center [788, 383] width 108 height 29
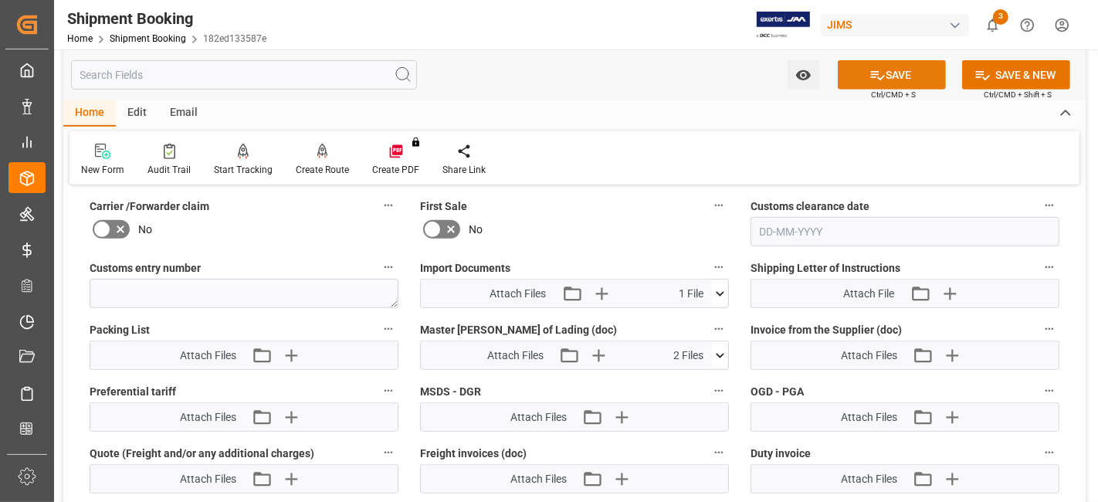
click at [861, 82] on button "SAVE" at bounding box center [892, 74] width 108 height 29
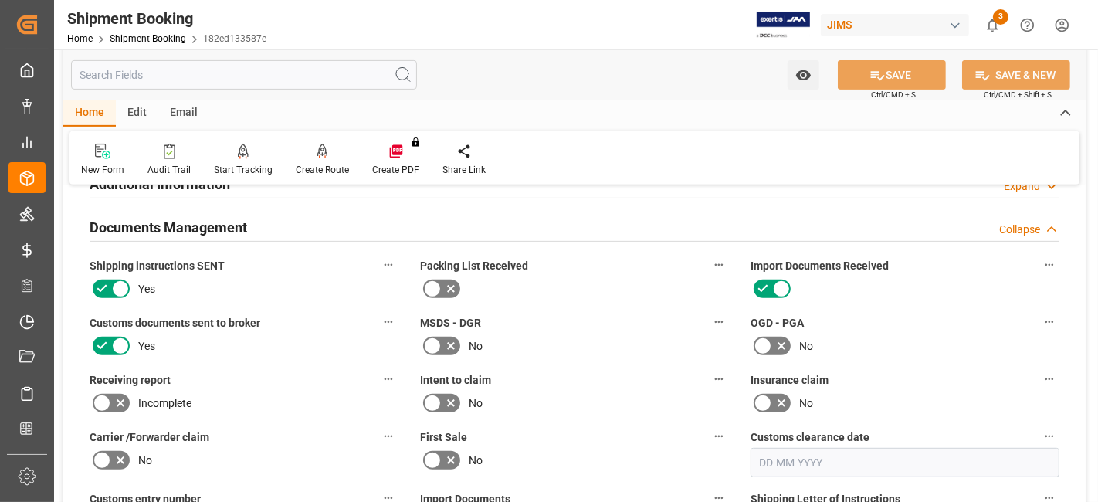
scroll to position [514, 0]
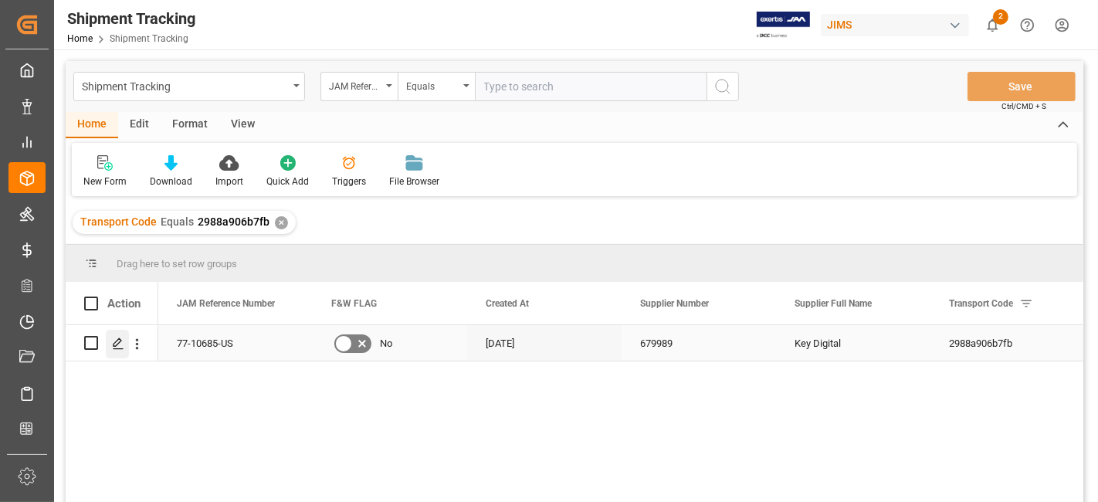
click at [119, 345] on icon "Press SPACE to select this row." at bounding box center [118, 344] width 12 height 12
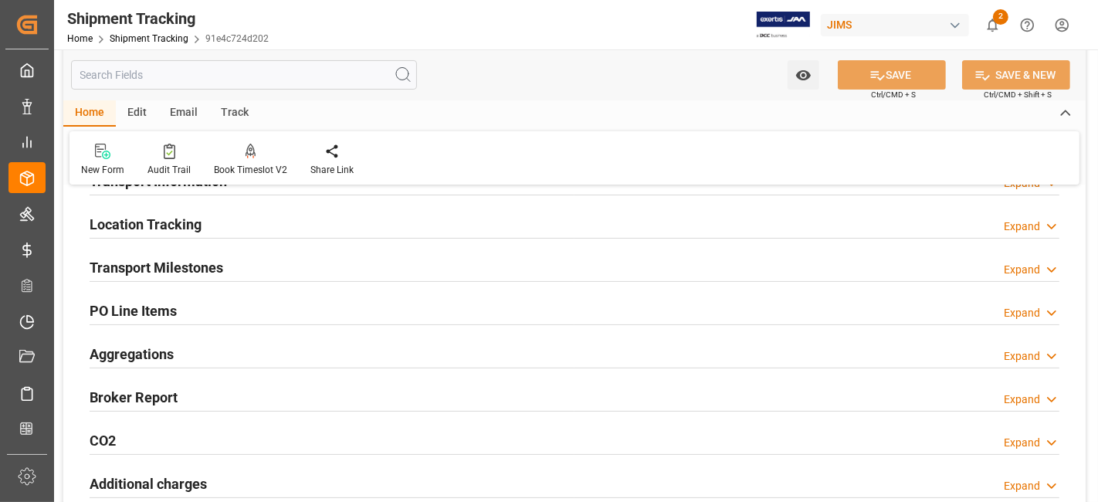
scroll to position [86, 0]
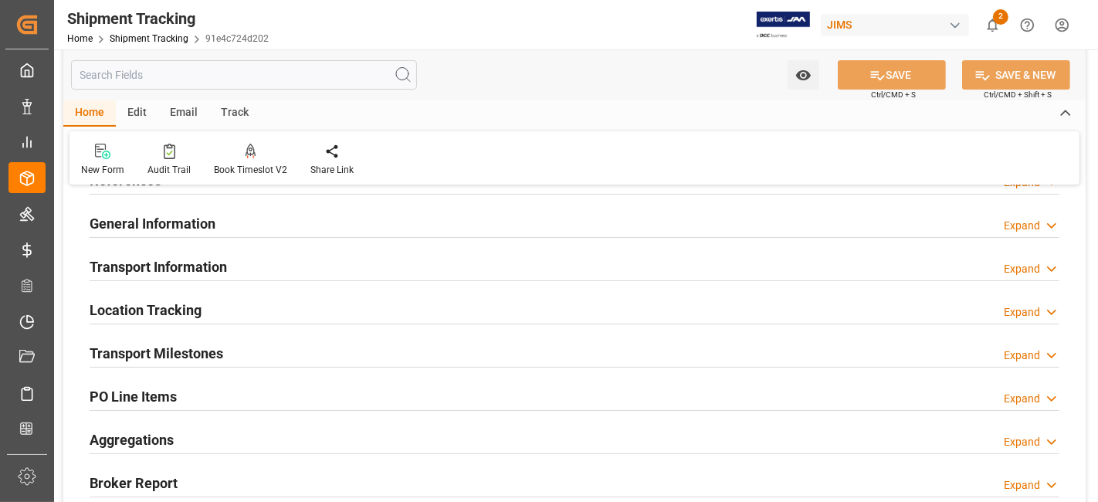
click at [178, 259] on h2 "Transport Information" at bounding box center [158, 266] width 137 height 21
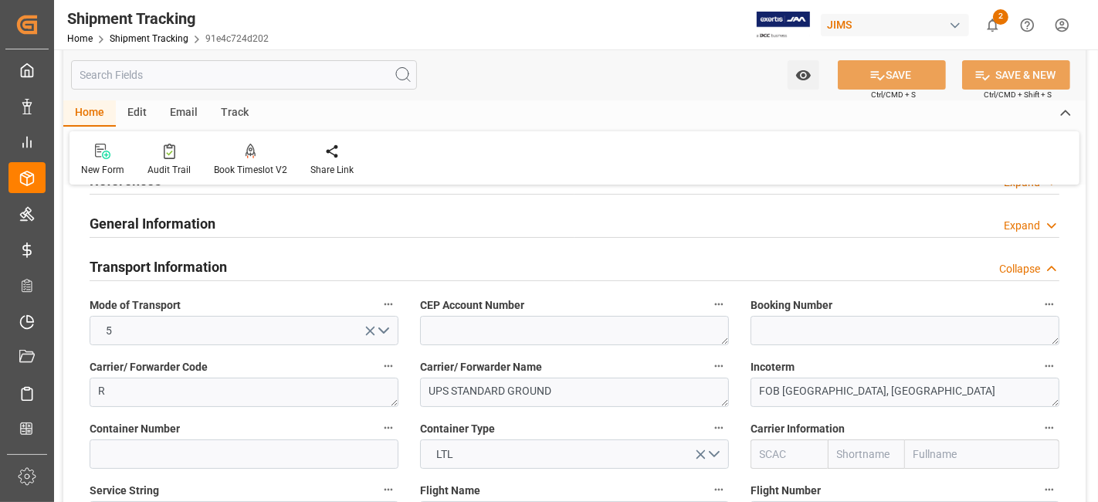
scroll to position [257, 0]
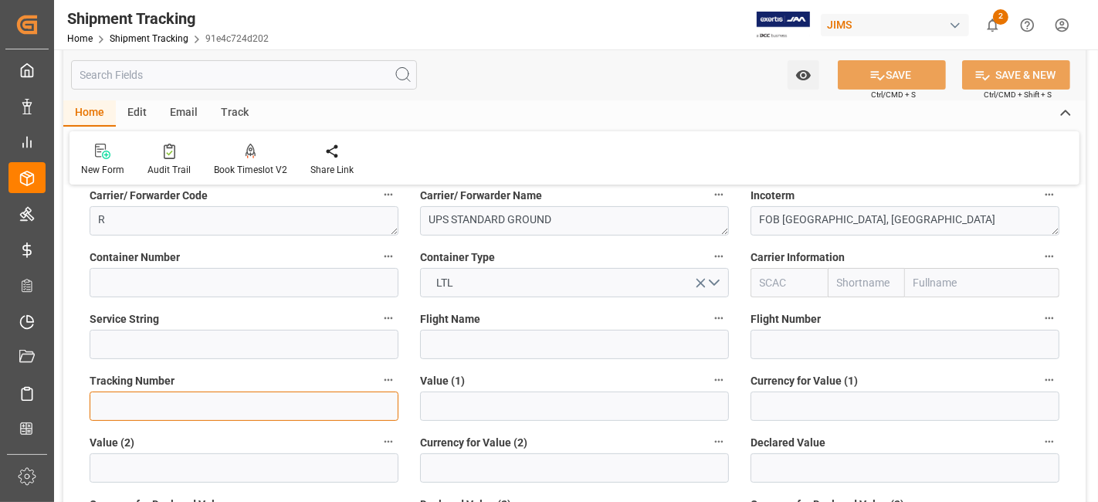
click at [144, 397] on input at bounding box center [244, 406] width 309 height 29
paste input "1Z9590YR6890283471"
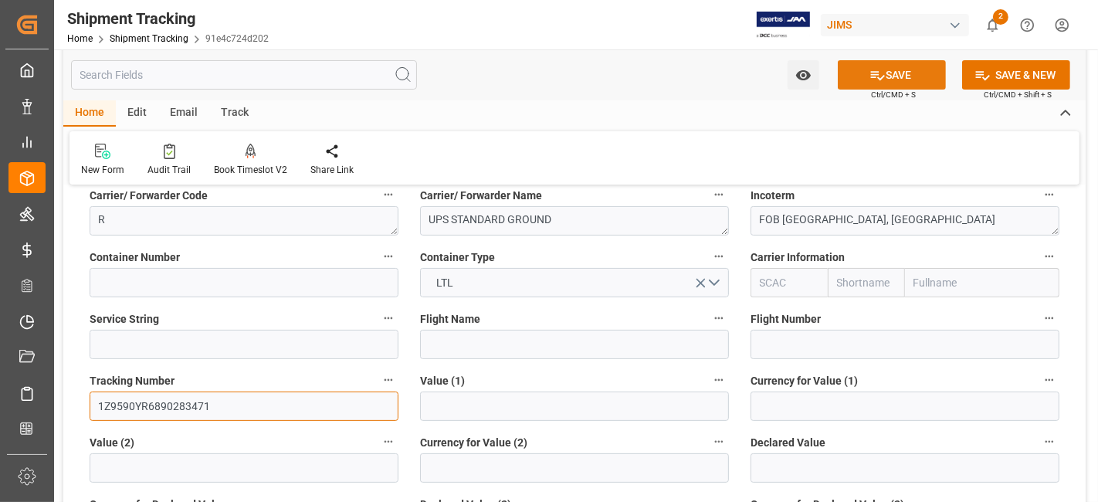
type input "1Z9590YR6890283471"
click at [860, 80] on button "SAVE" at bounding box center [892, 74] width 108 height 29
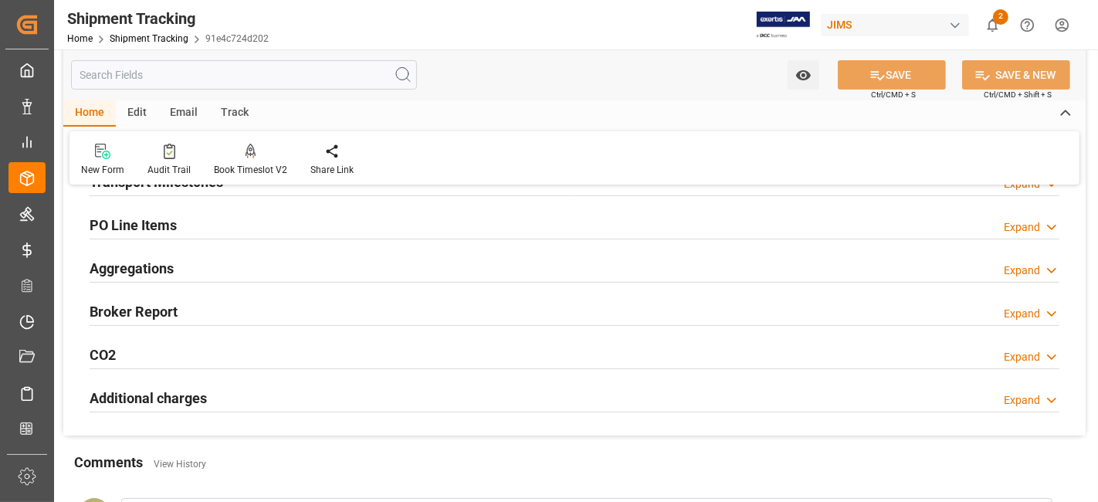
scroll to position [86, 0]
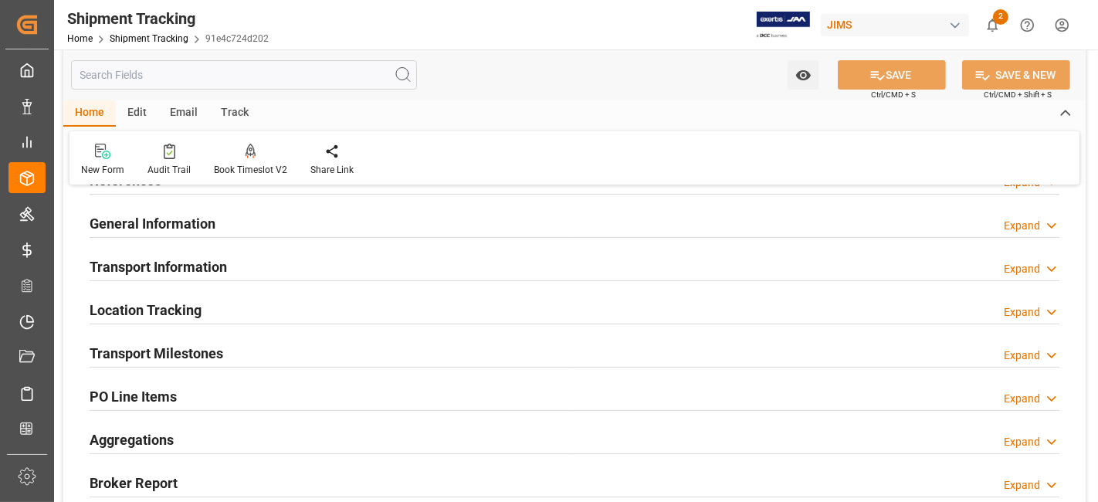
click at [246, 345] on div "Transport Milestones Expand" at bounding box center [575, 352] width 970 height 29
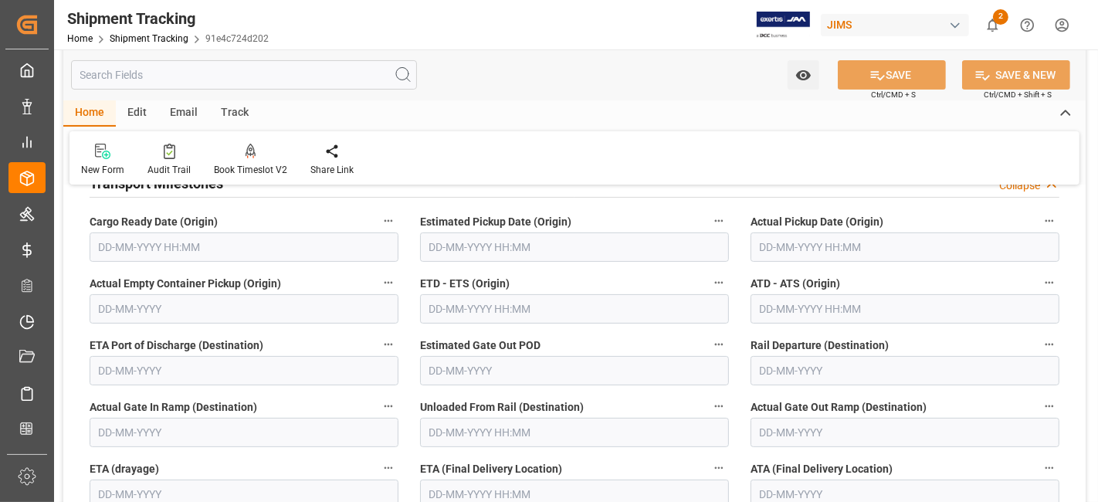
scroll to position [257, 0]
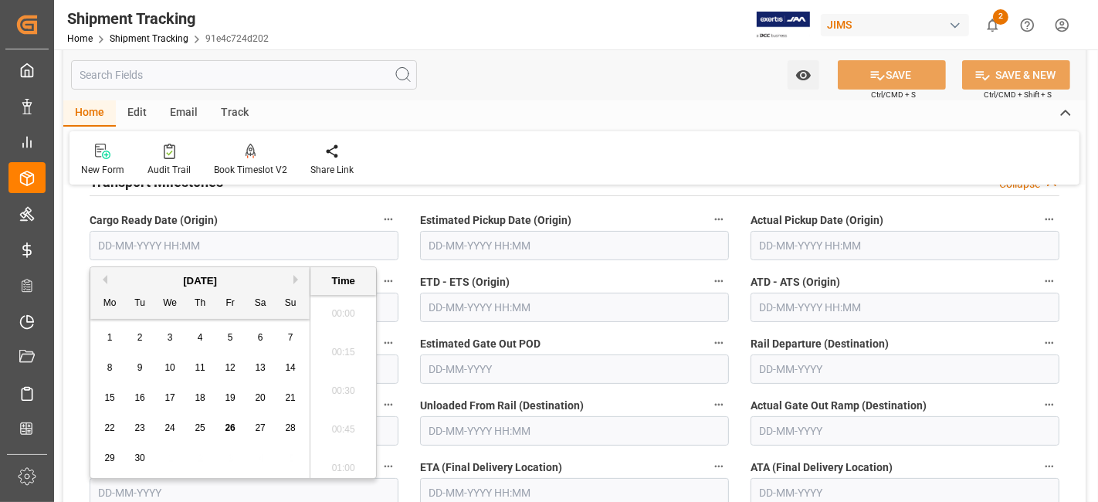
click at [287, 255] on input "text" at bounding box center [244, 245] width 309 height 29
click at [260, 215] on label "Cargo Ready Date (Origin)" at bounding box center [244, 220] width 309 height 22
click at [378, 215] on button "Cargo Ready Date (Origin)" at bounding box center [388, 219] width 20 height 20
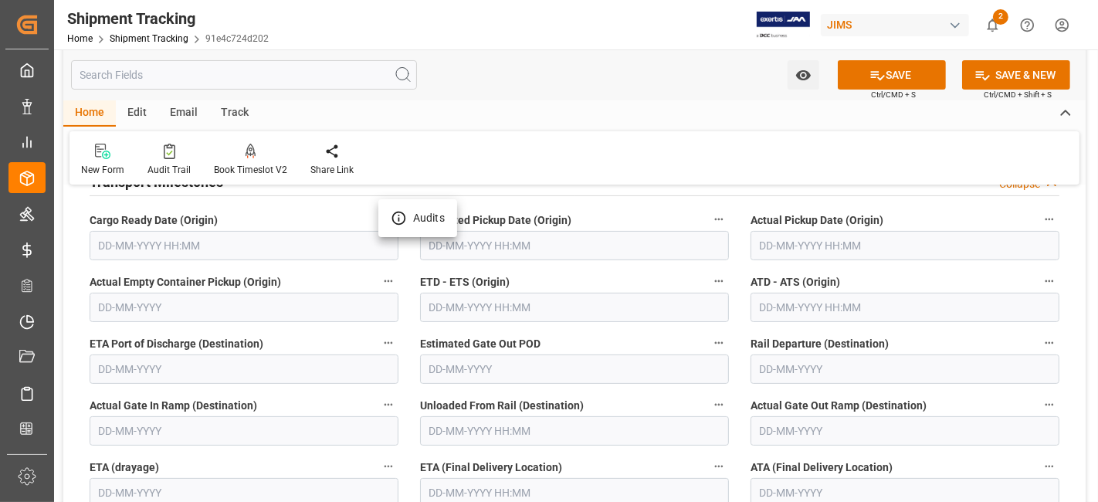
click at [776, 243] on div at bounding box center [549, 251] width 1098 height 502
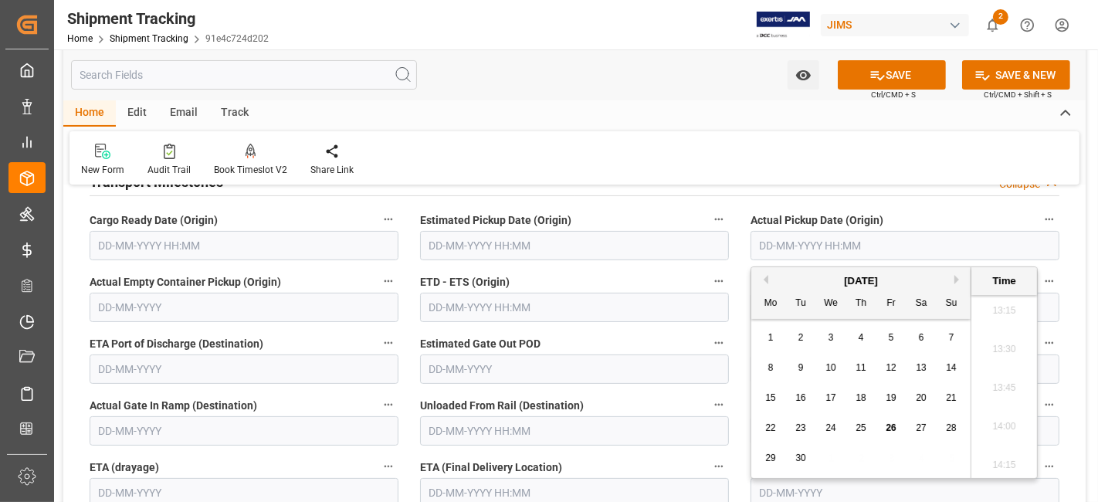
click at [764, 242] on input "text" at bounding box center [905, 245] width 309 height 29
click at [790, 273] on div "September 2025" at bounding box center [861, 280] width 219 height 15
click at [894, 433] on span "26" at bounding box center [891, 427] width 10 height 11
type input "26-09-2025 00:00"
click at [580, 277] on label "ETD - ETS (Origin)" at bounding box center [574, 282] width 309 height 22
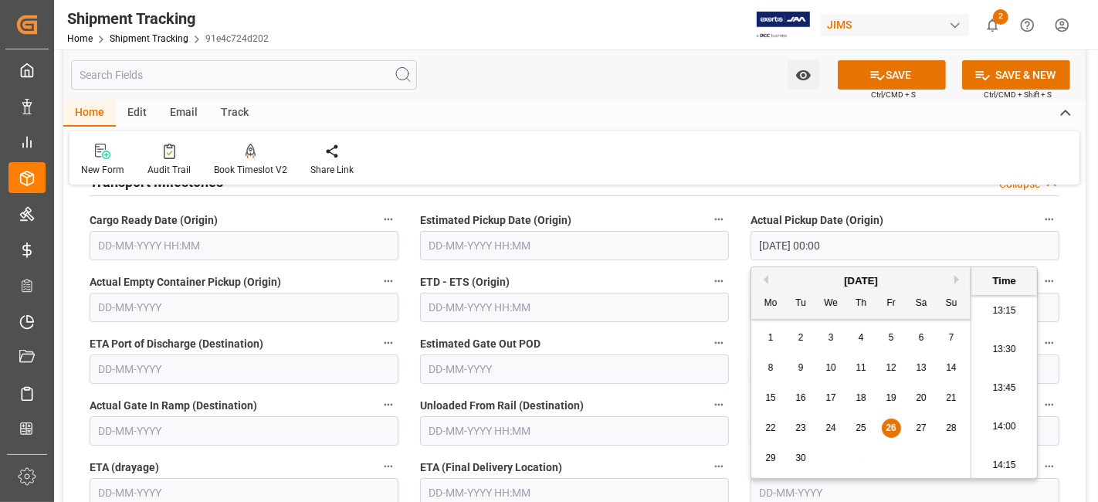
click at [709, 277] on button "ETD - ETS (Origin)" at bounding box center [719, 281] width 20 height 20
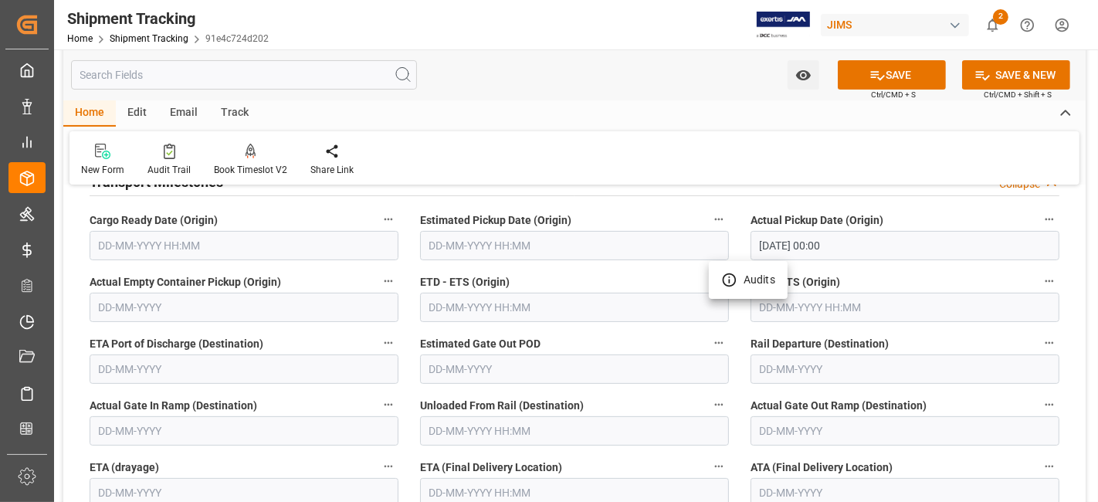
drag, startPoint x: 568, startPoint y: 311, endPoint x: 497, endPoint y: 307, distance: 71.2
click at [563, 311] on div at bounding box center [549, 251] width 1098 height 502
click at [463, 305] on input "text" at bounding box center [574, 307] width 309 height 29
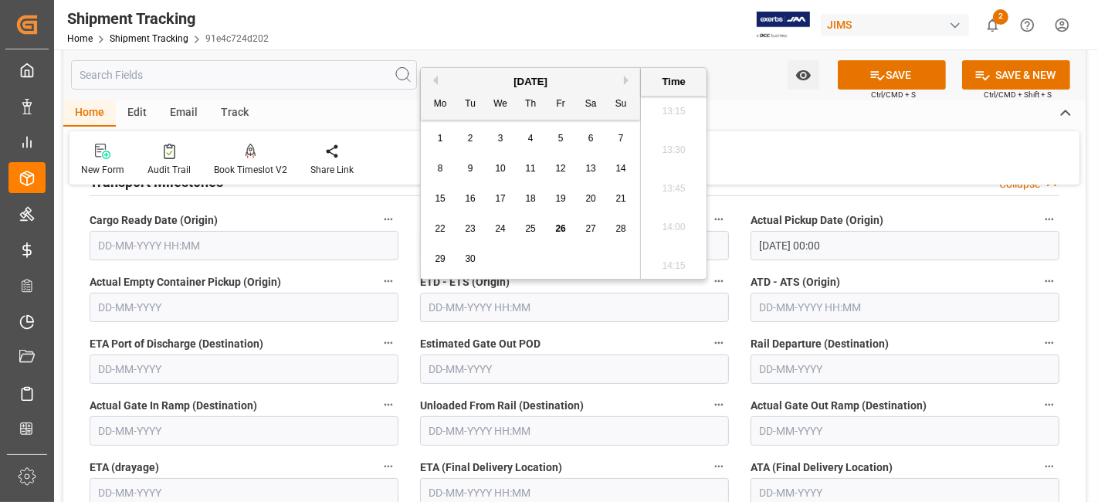
click at [567, 231] on div "26" at bounding box center [560, 229] width 19 height 19
type input "26-09-2025 00:00"
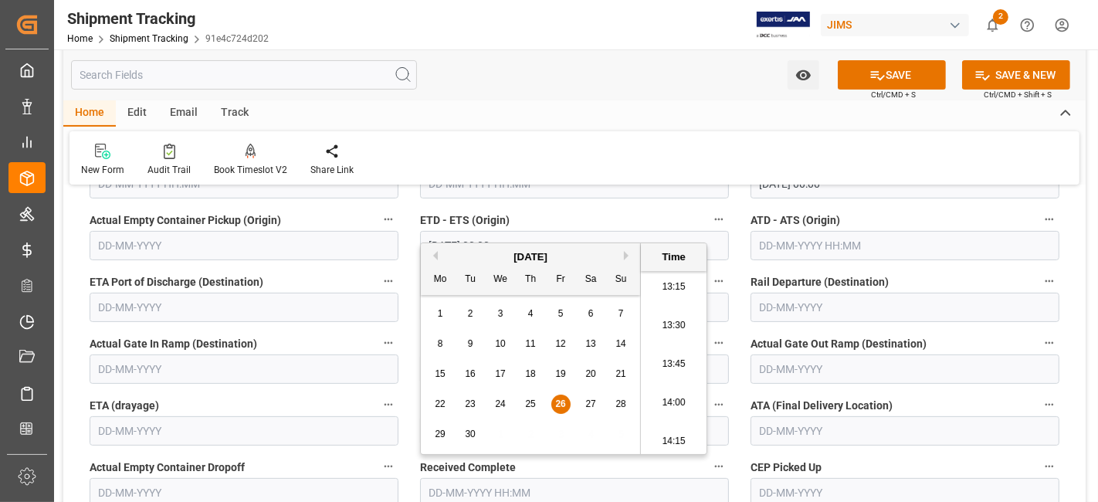
scroll to position [343, 0]
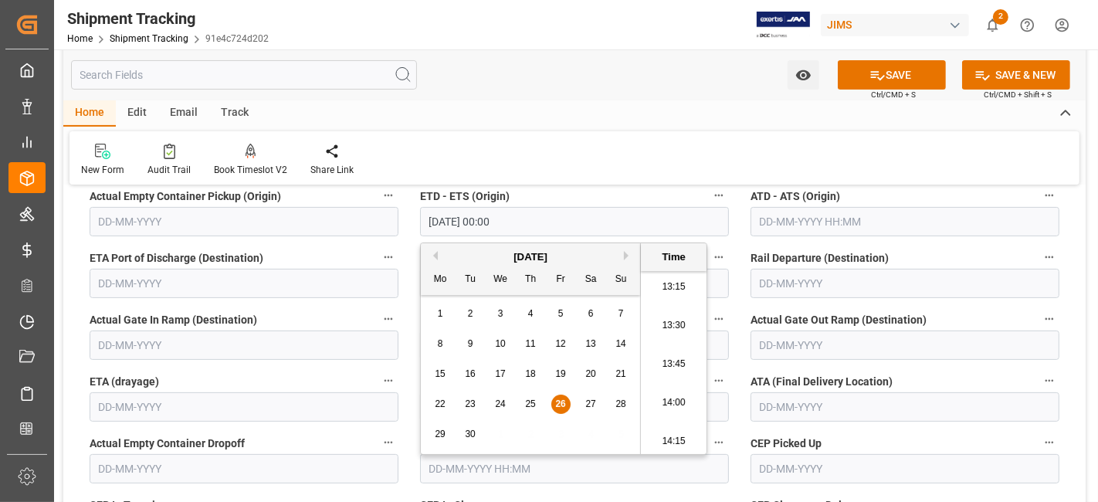
click at [304, 311] on label "Actual Gate In Ramp (Destination)" at bounding box center [244, 320] width 309 height 22
click at [378, 311] on button "Actual Gate In Ramp (Destination)" at bounding box center [388, 319] width 20 height 20
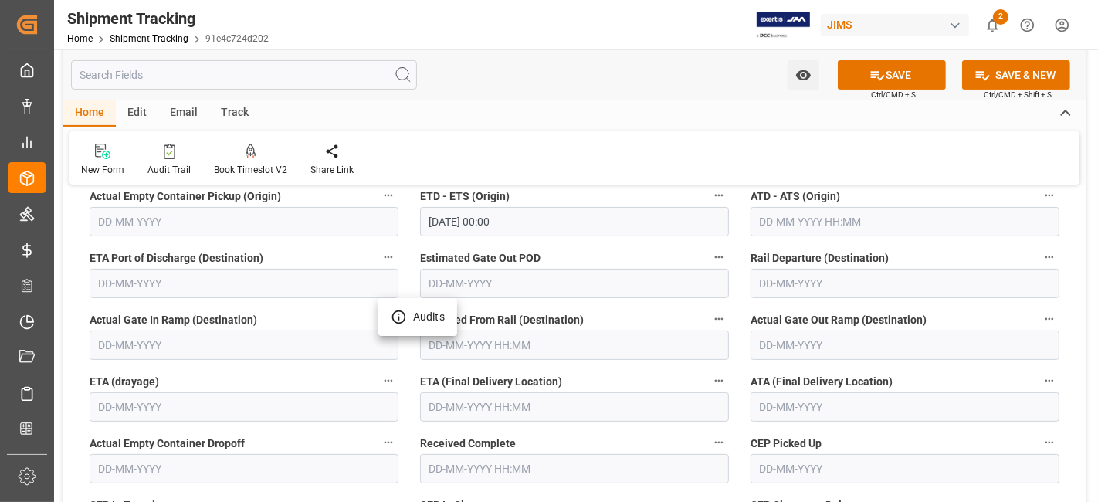
click at [467, 402] on div at bounding box center [549, 251] width 1098 height 502
click at [450, 395] on input "text" at bounding box center [574, 406] width 309 height 29
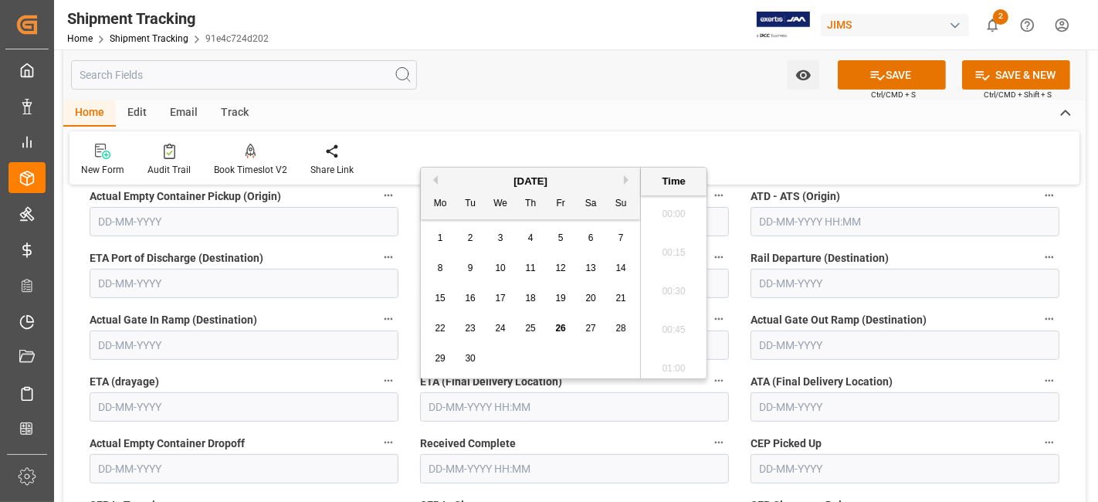
scroll to position [2050, 0]
click at [461, 184] on div "September 2025" at bounding box center [530, 181] width 219 height 15
click at [627, 179] on button "Next Month" at bounding box center [628, 179] width 9 height 9
click at [556, 240] on div "3" at bounding box center [560, 238] width 19 height 19
type input "03-10-2025 00:00"
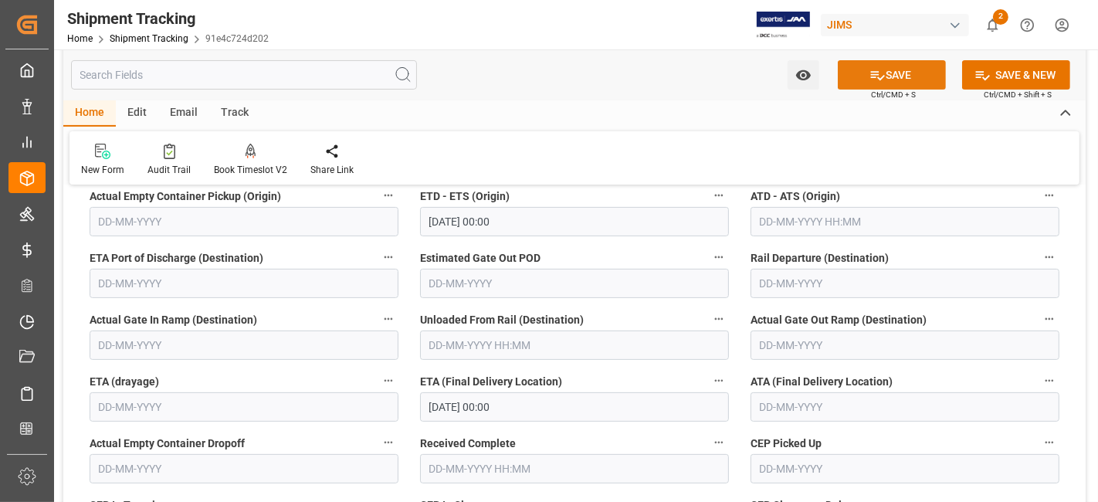
click at [861, 79] on button "SAVE" at bounding box center [892, 74] width 108 height 29
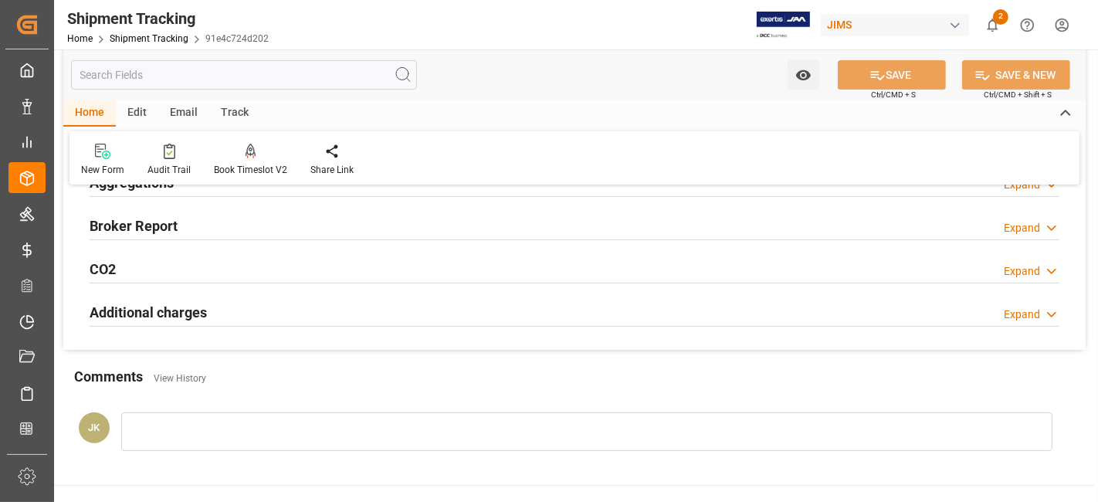
scroll to position [0, 0]
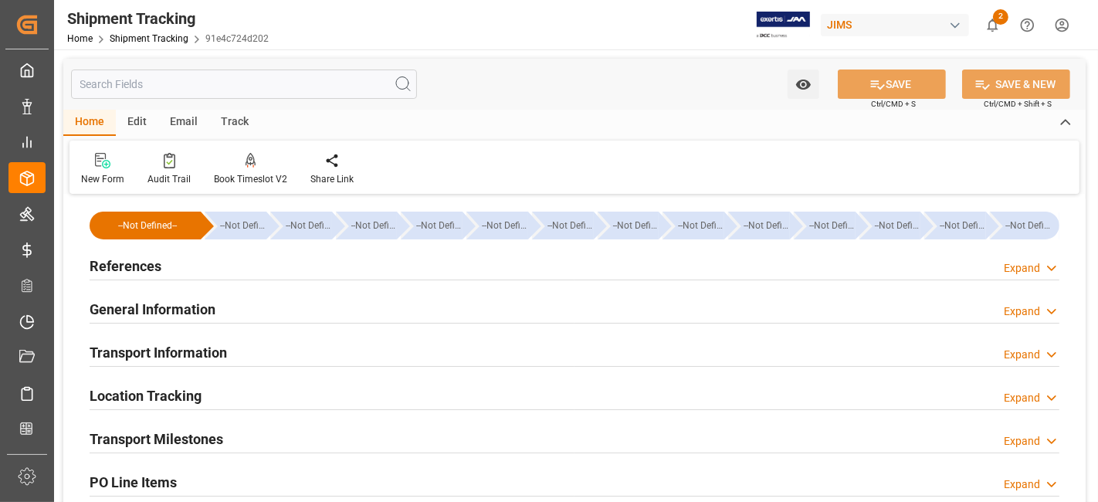
click at [148, 271] on h2 "References" at bounding box center [126, 266] width 72 height 21
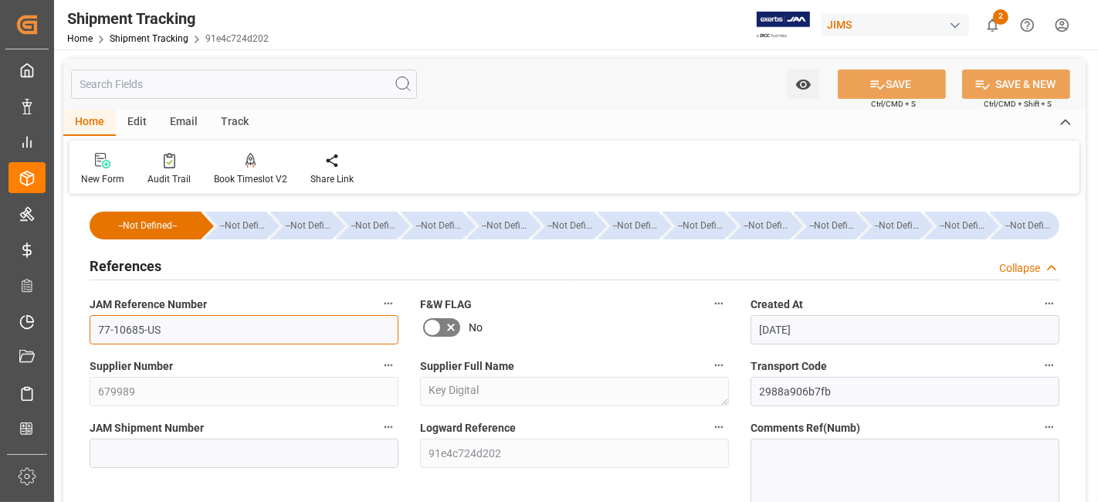
drag, startPoint x: 210, startPoint y: 331, endPoint x: 87, endPoint y: 330, distance: 123.6
click at [90, 330] on input "77-10685-US" at bounding box center [244, 329] width 309 height 29
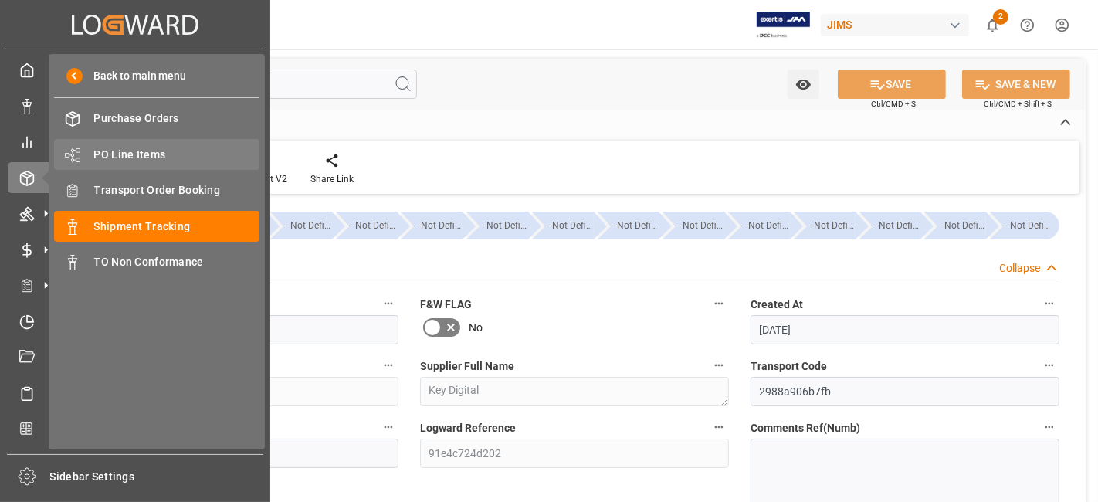
click at [132, 151] on span "PO Line Items" at bounding box center [177, 155] width 166 height 16
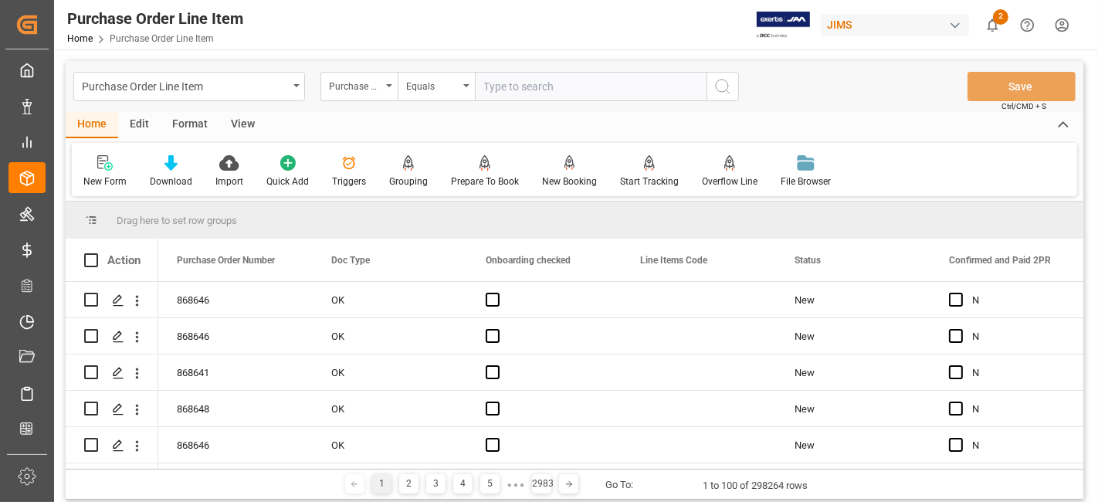
click at [388, 93] on div "Purchase Order Number" at bounding box center [359, 86] width 77 height 29
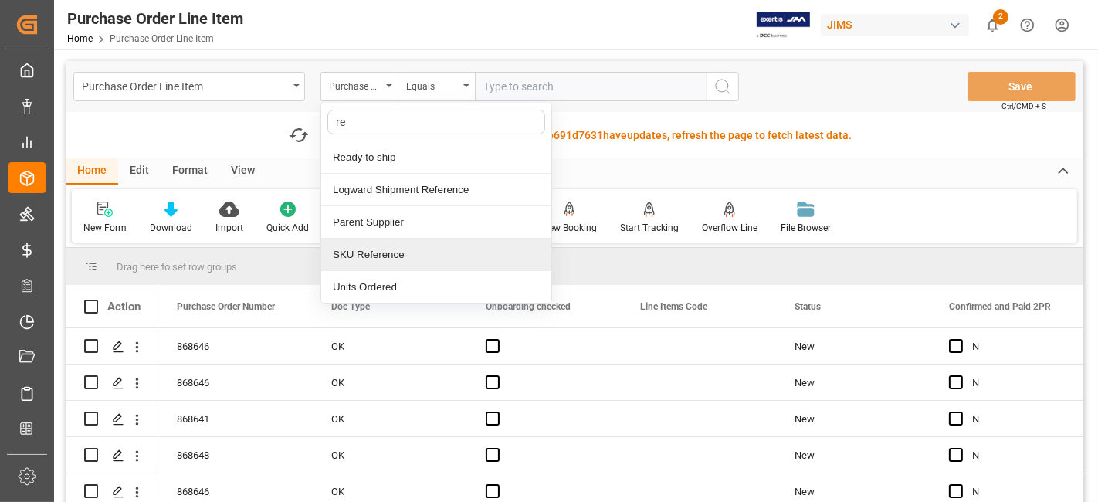
type input "ref"
click at [395, 253] on div "Reference 2 Vendor" at bounding box center [436, 255] width 230 height 32
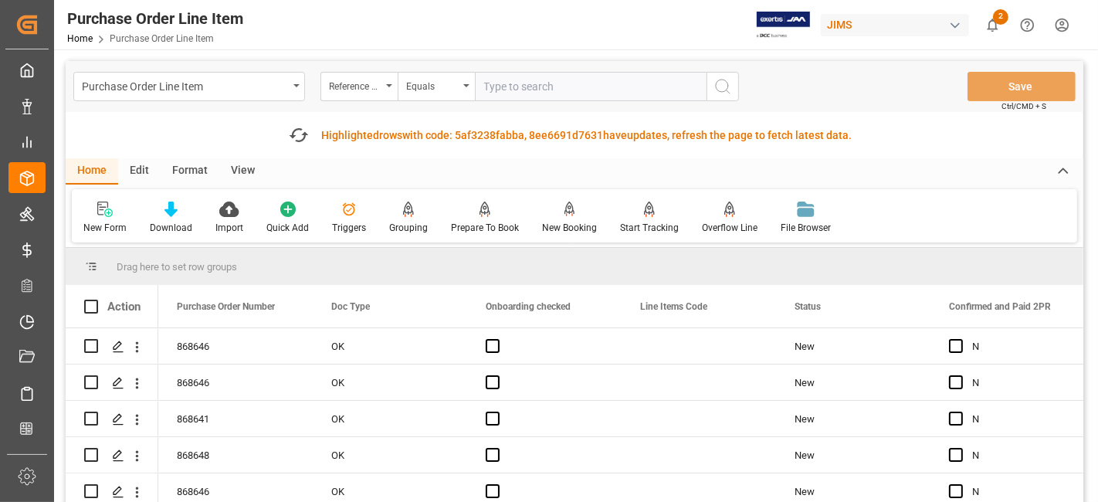
click at [510, 87] on input "text" at bounding box center [591, 86] width 232 height 29
paste input "77-11261-[GEOGRAPHIC_DATA]"
type input "77-11261-[GEOGRAPHIC_DATA]"
click at [725, 90] on icon "search button" at bounding box center [723, 86] width 19 height 19
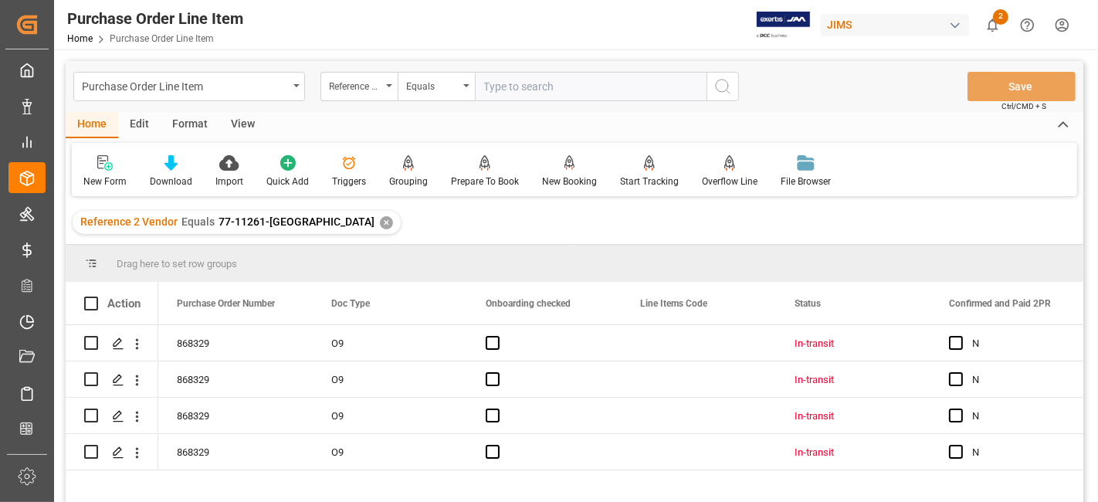
click at [240, 129] on div "View" at bounding box center [242, 125] width 47 height 26
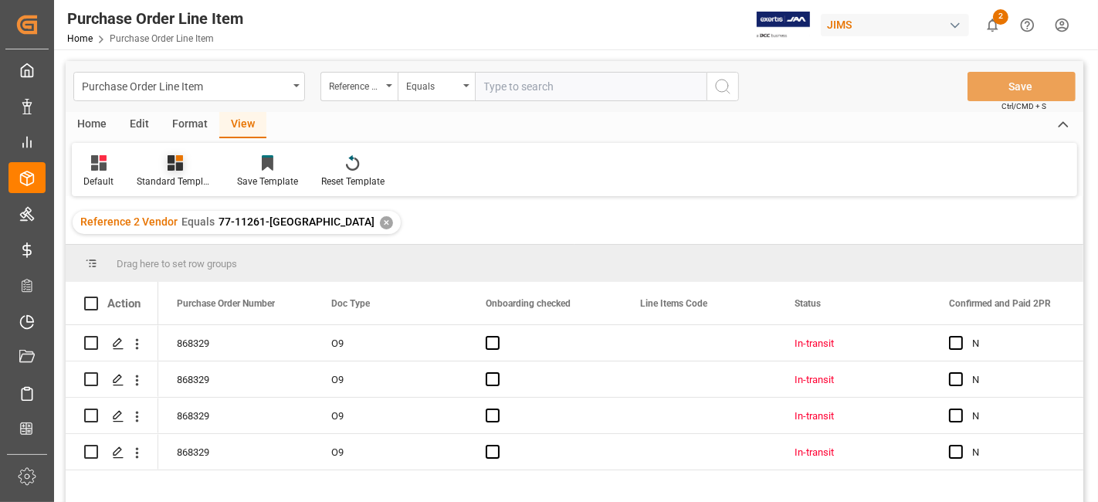
click at [192, 175] on div "Standard Templates" at bounding box center [175, 182] width 77 height 14
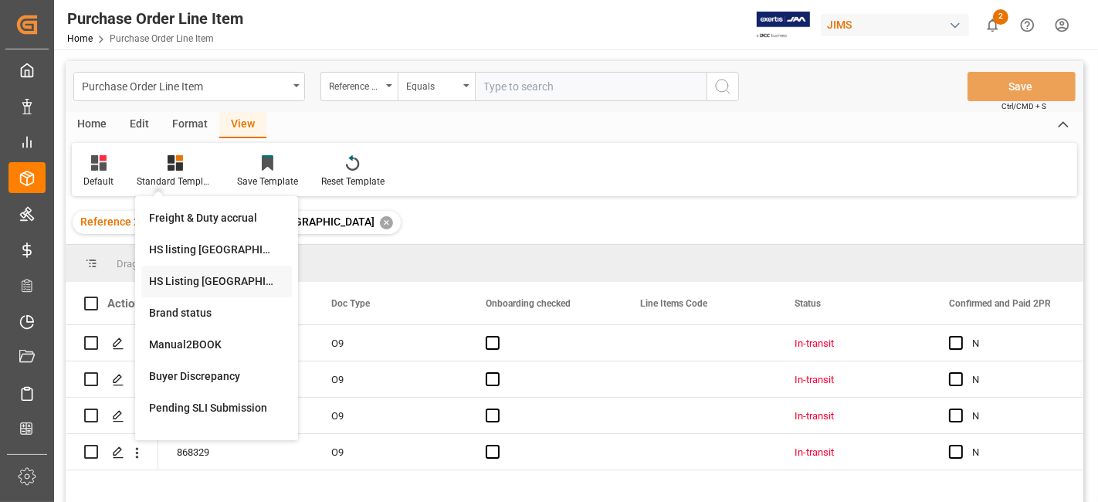
click at [212, 284] on div "HS Listing CANADA" at bounding box center [216, 281] width 135 height 16
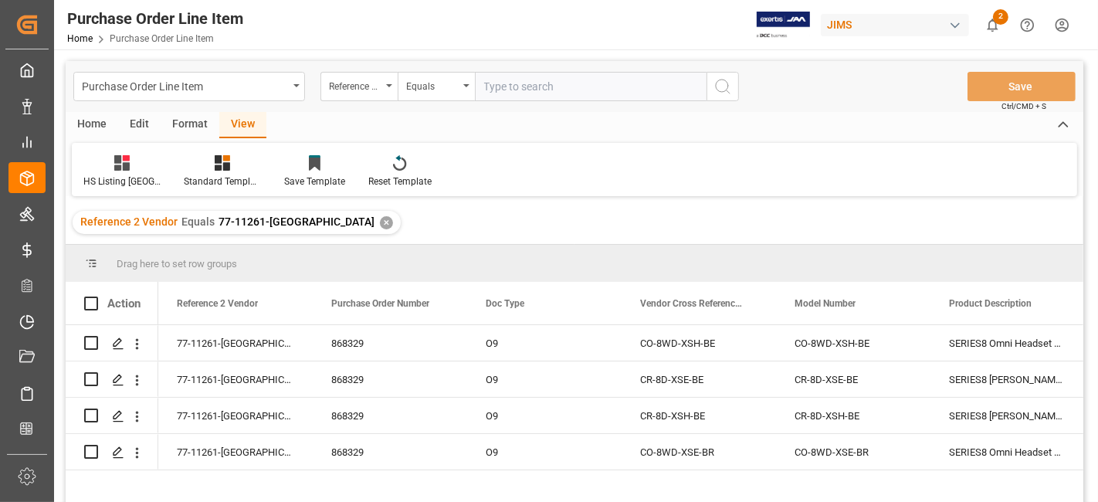
click at [86, 127] on div "Home" at bounding box center [92, 125] width 53 height 26
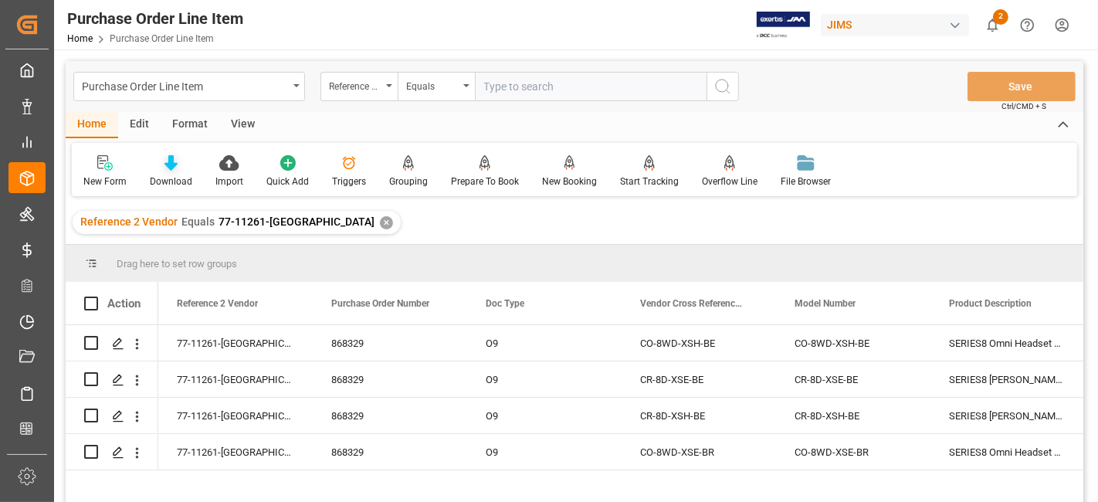
click at [150, 167] on div at bounding box center [171, 162] width 42 height 16
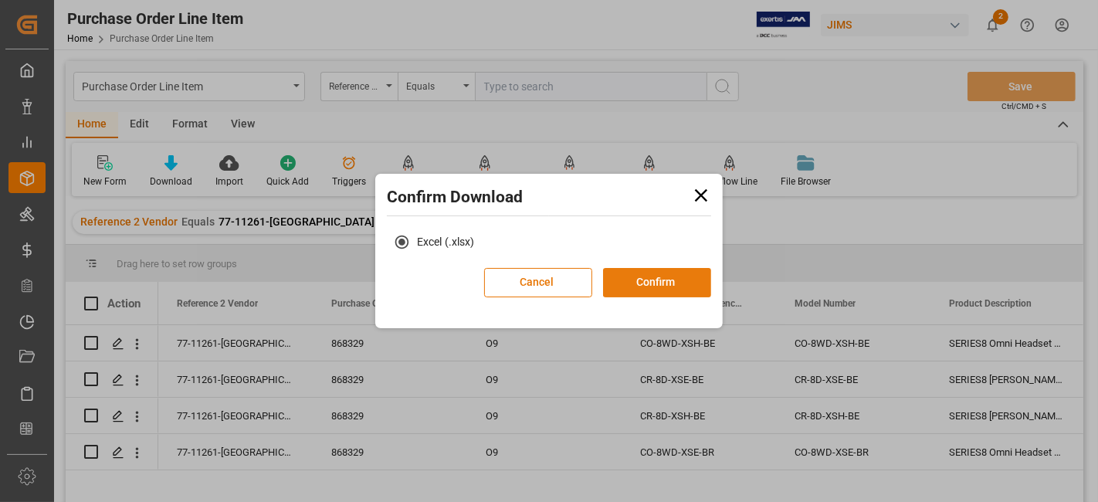
click at [643, 280] on button "Confirm" at bounding box center [657, 282] width 108 height 29
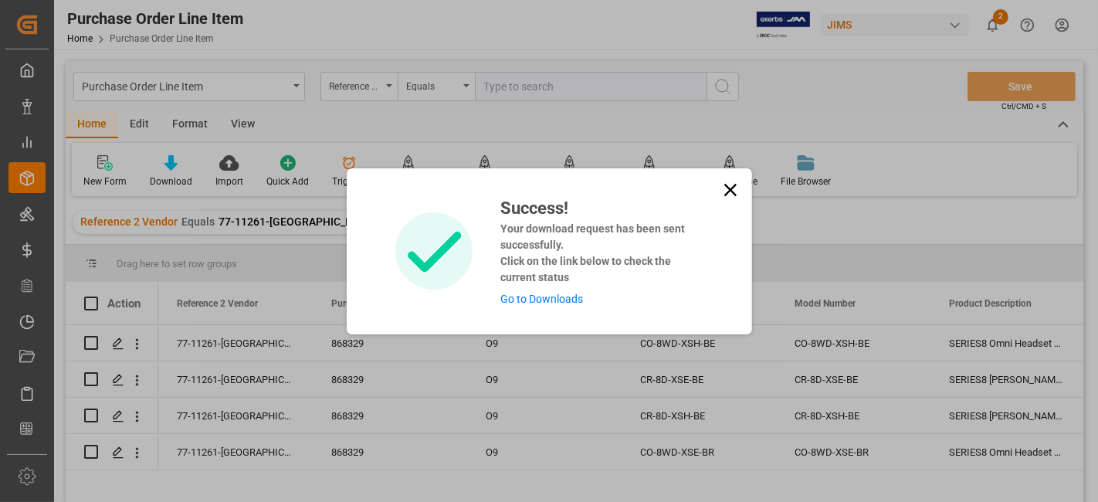
click at [562, 301] on link "Go to Downloads" at bounding box center [542, 299] width 83 height 12
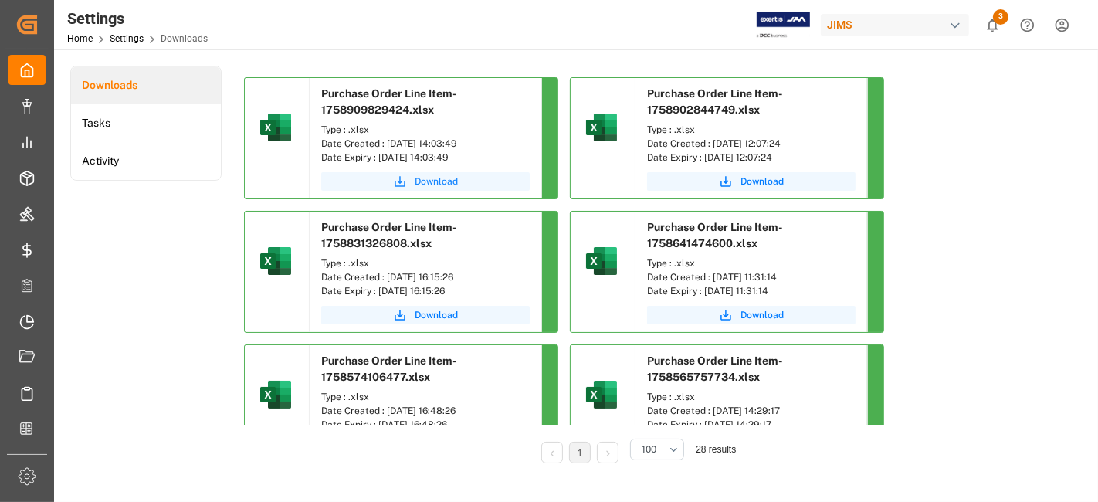
click at [436, 178] on span "Download" at bounding box center [436, 182] width 43 height 14
